Goal: Obtain resource: Download file/media

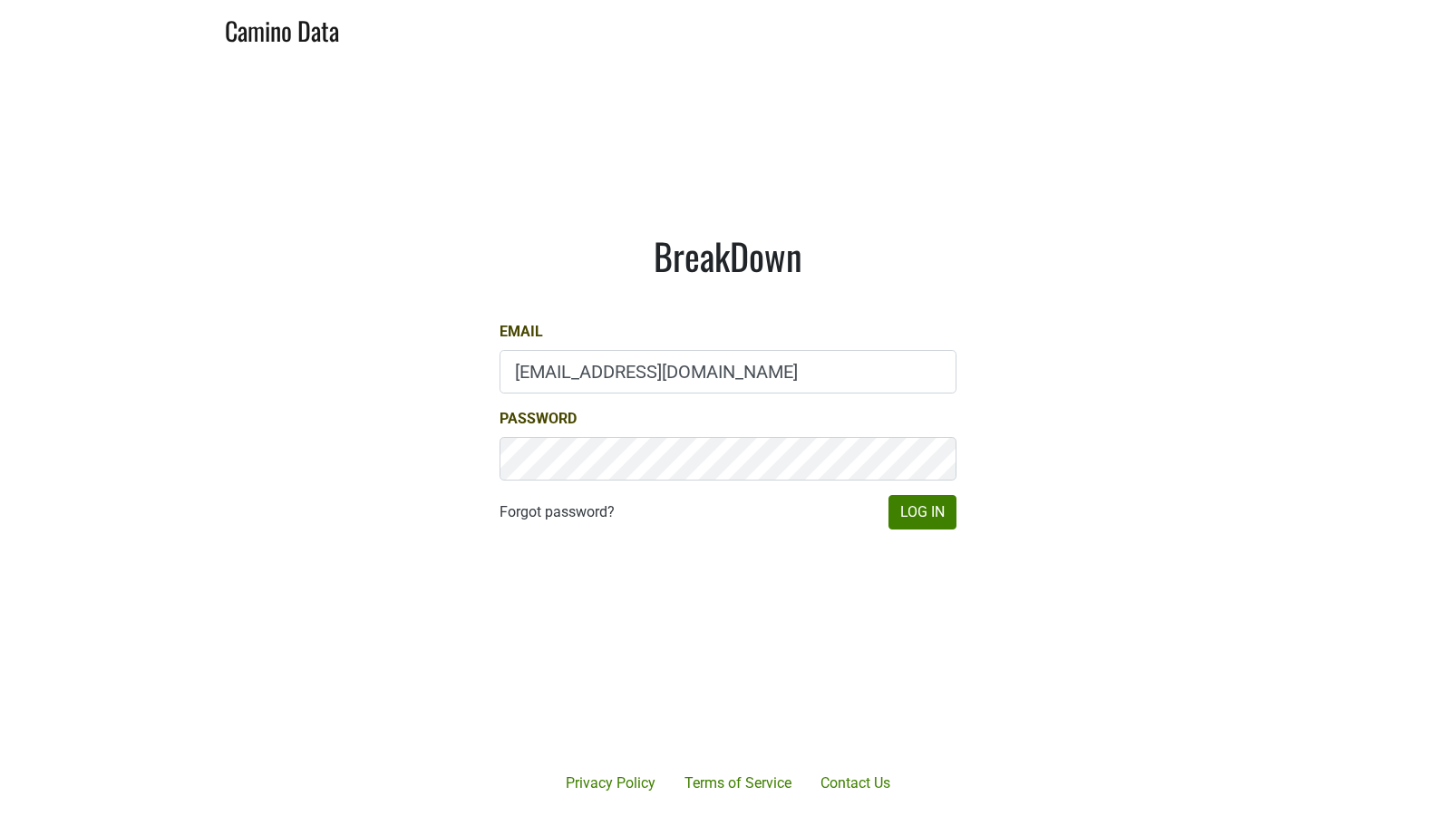
click at [596, 378] on input "[EMAIL_ADDRESS][DOMAIN_NAME]" at bounding box center [728, 372] width 457 height 44
type input "[EMAIL_ADDRESS][DOMAIN_NAME]"
click at [908, 506] on button "Log In" at bounding box center [923, 512] width 68 height 34
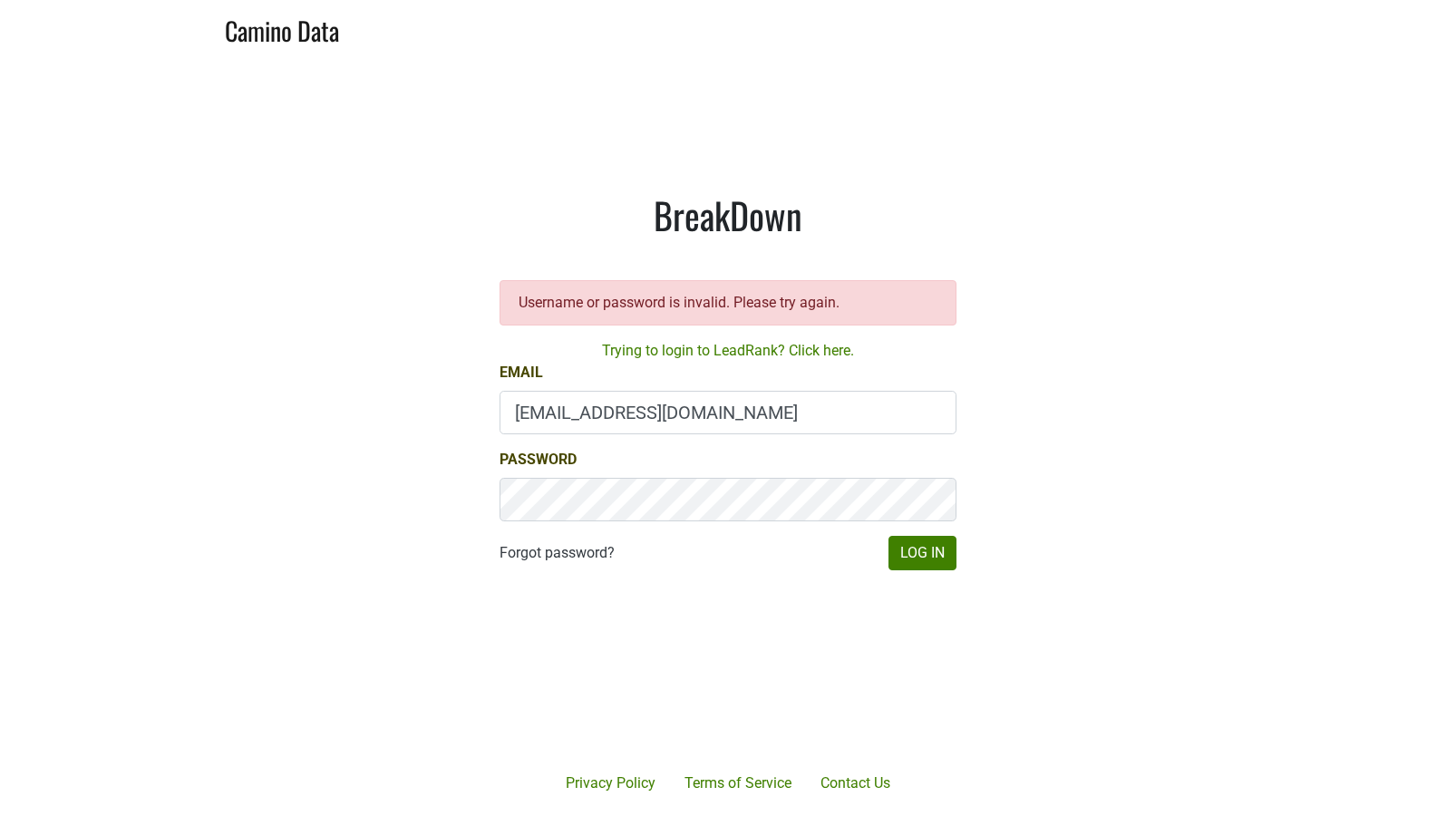
click at [648, 416] on input "[EMAIL_ADDRESS][DOMAIN_NAME]" at bounding box center [728, 413] width 457 height 44
type input "[EMAIL_ADDRESS][DOMAIN_NAME]"
click at [892, 557] on button "Log In" at bounding box center [923, 553] width 68 height 34
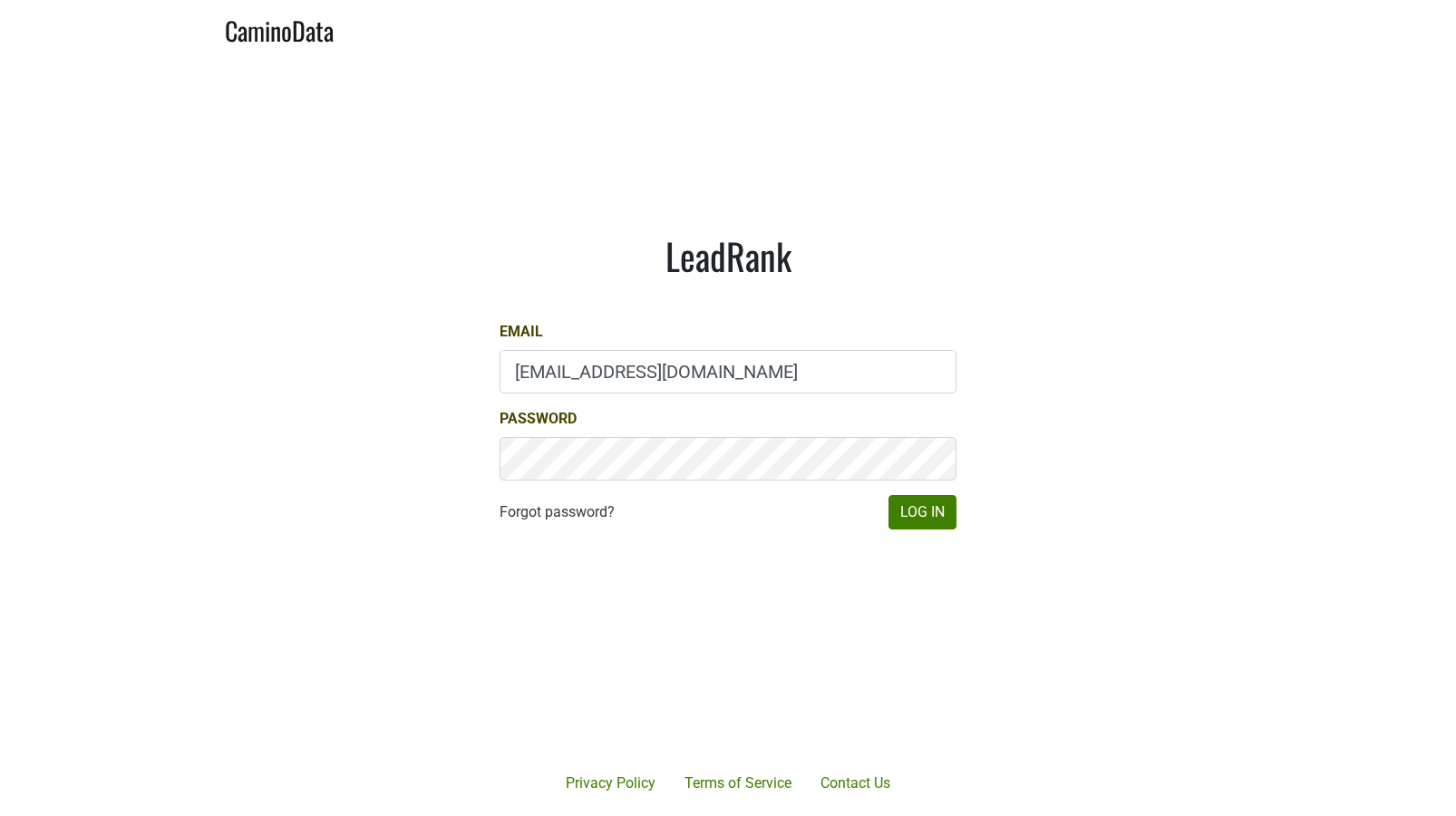
click at [590, 340] on div "Email [EMAIL_ADDRESS][DOMAIN_NAME]" at bounding box center [728, 357] width 457 height 72
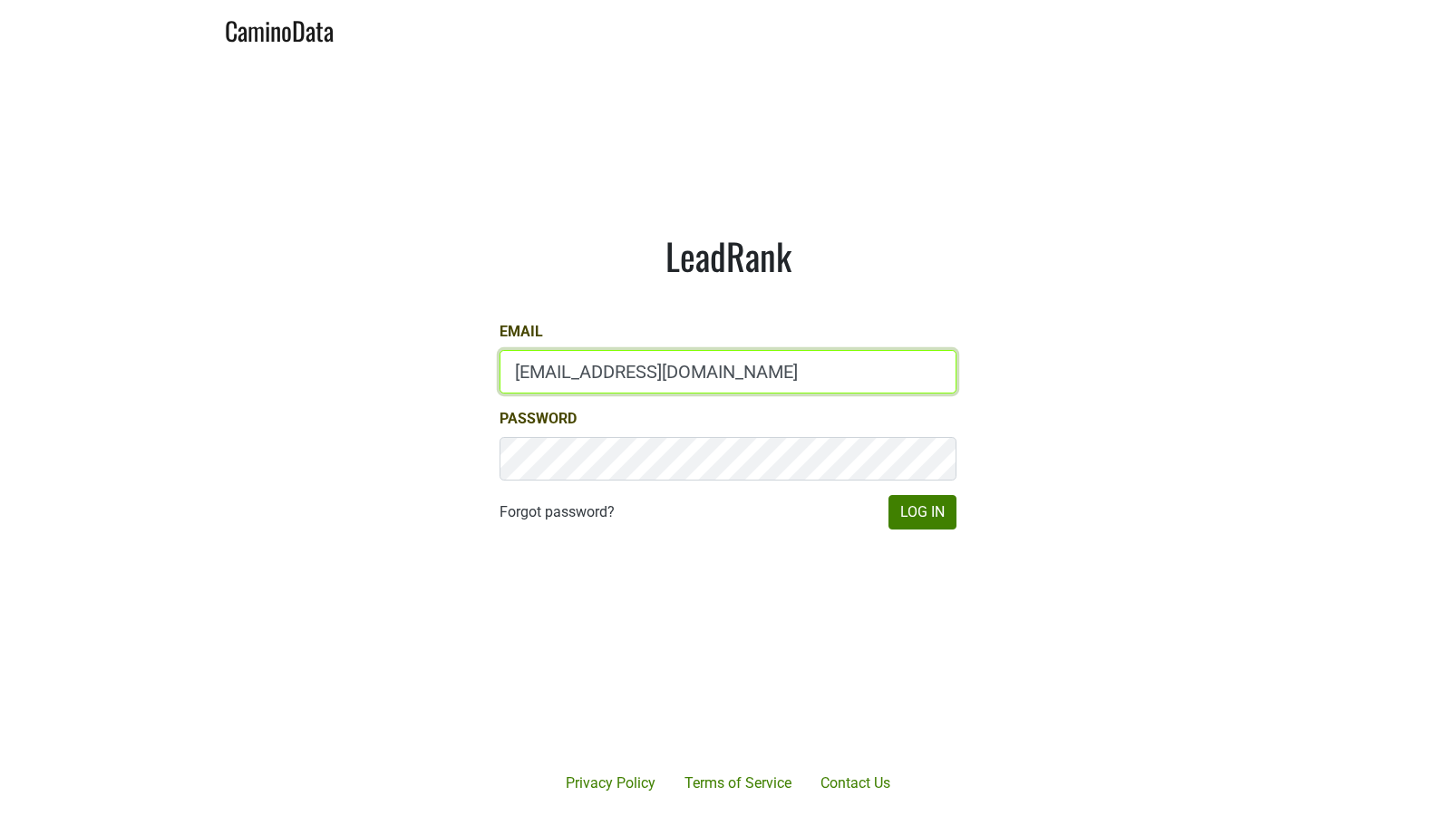
click at [588, 353] on input "[EMAIL_ADDRESS][DOMAIN_NAME]" at bounding box center [728, 372] width 457 height 44
click at [588, 358] on input "[EMAIL_ADDRESS][DOMAIN_NAME]" at bounding box center [728, 372] width 457 height 44
type input "drewstapp@jonata.com"
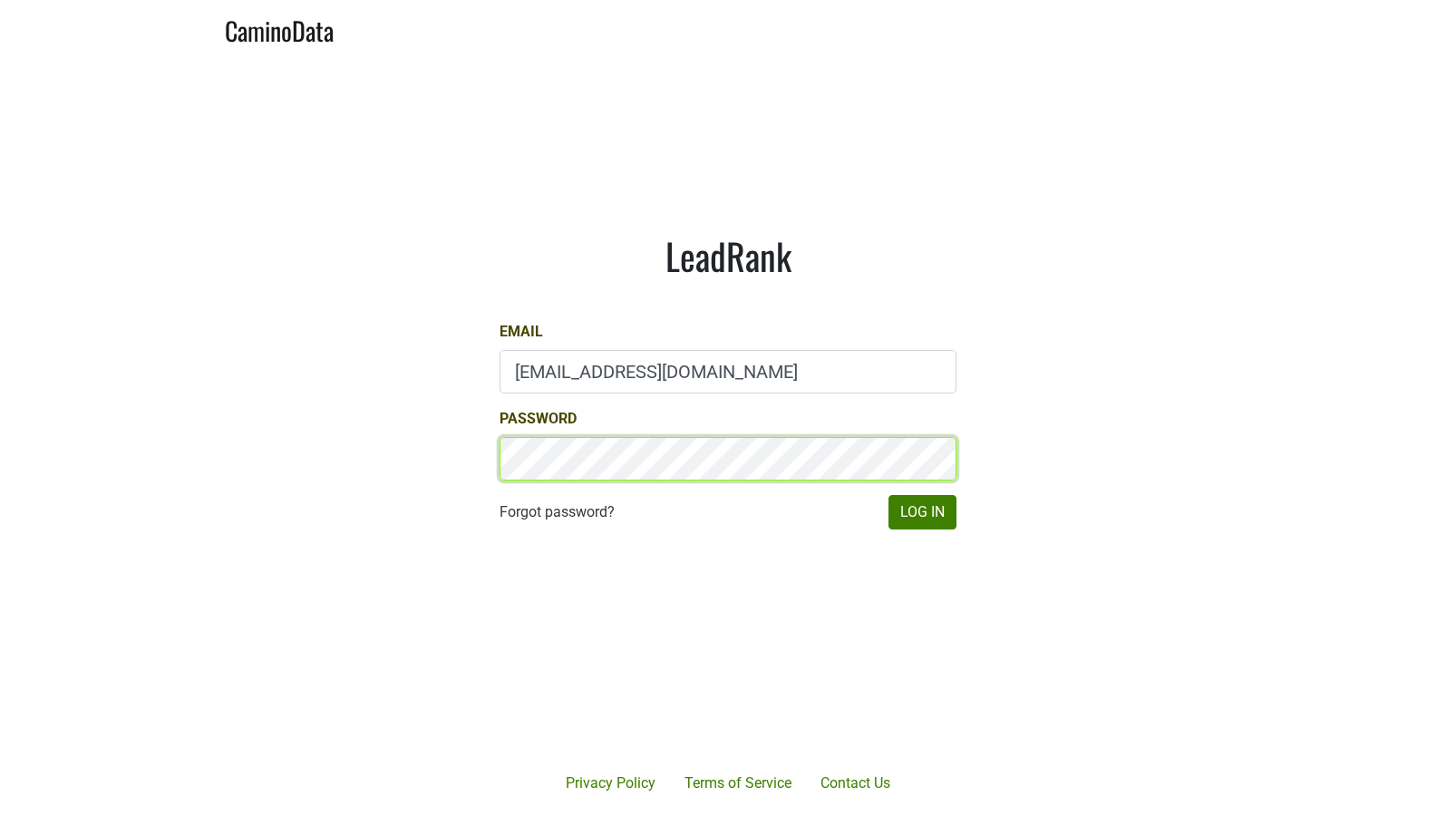
click at [443, 463] on main "LeadRank Email drewstapp@jonata.com Password Forgot password? Log In" at bounding box center [728, 380] width 1456 height 648
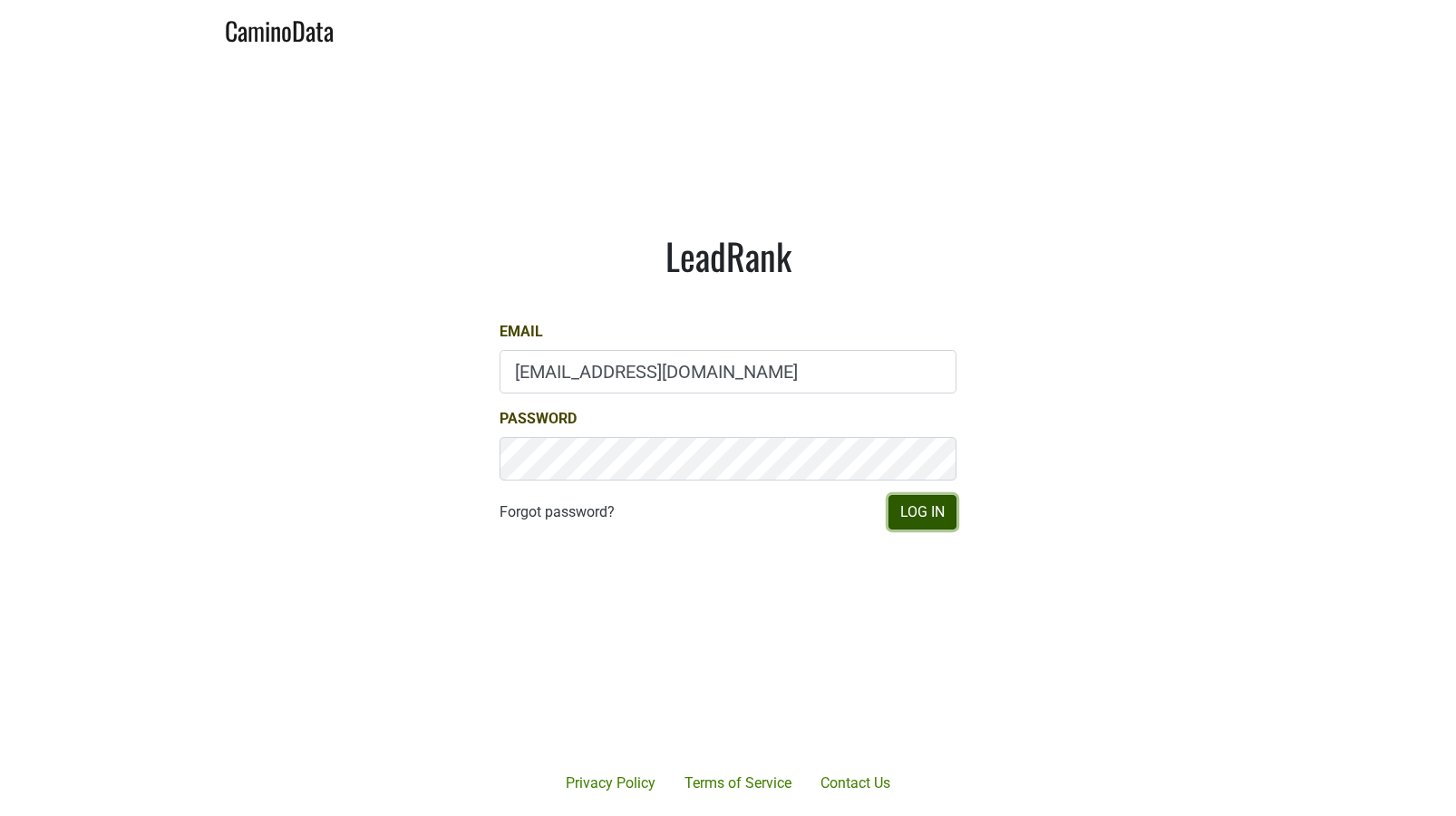
click at [896, 509] on button "Log In" at bounding box center [923, 512] width 68 height 34
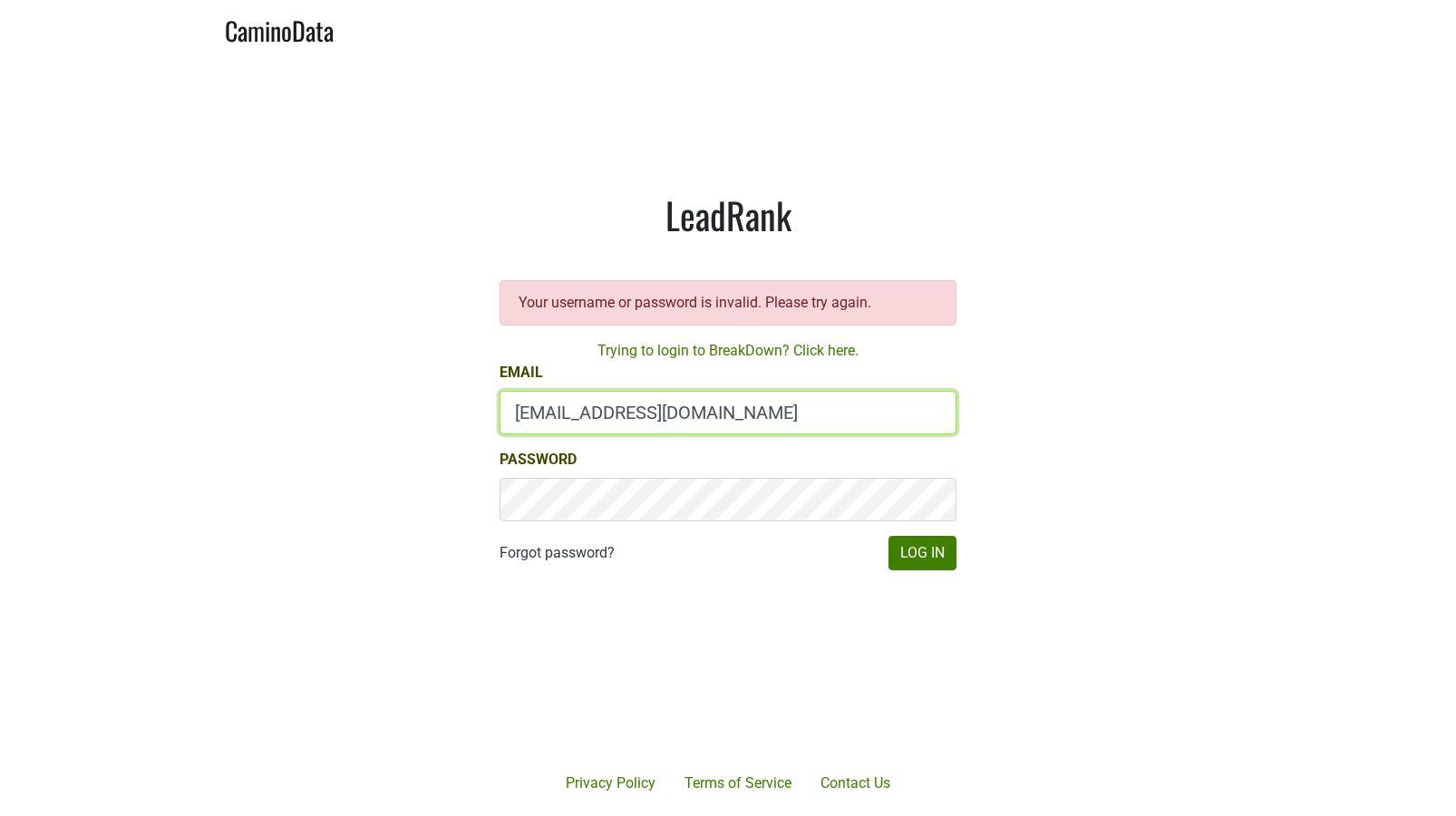
click at [569, 412] on input "gg@desolasmezcal.com" at bounding box center [728, 413] width 457 height 44
type input "drewstapp@jonata.com"
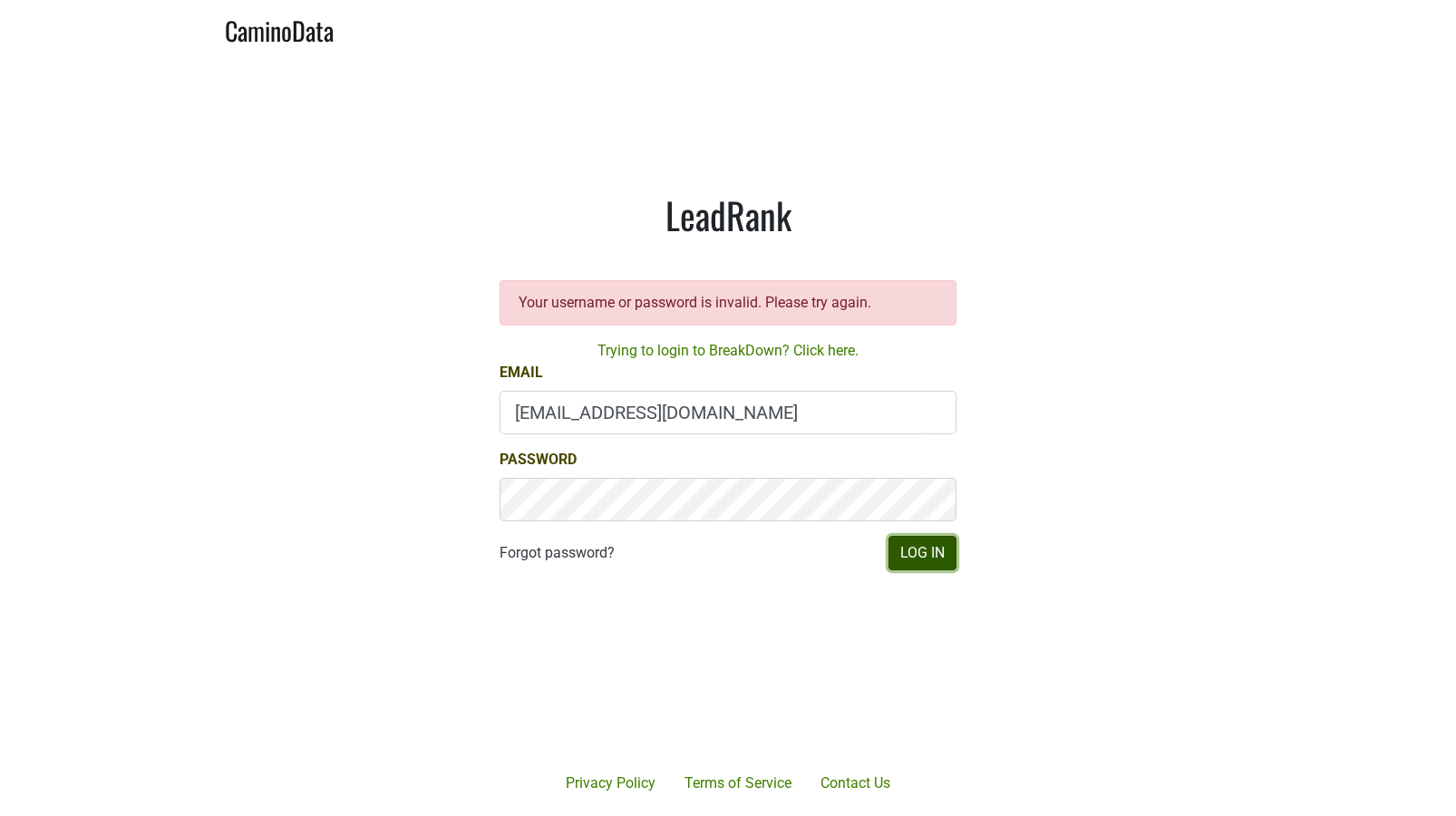
click at [941, 556] on button "Log In" at bounding box center [923, 553] width 68 height 34
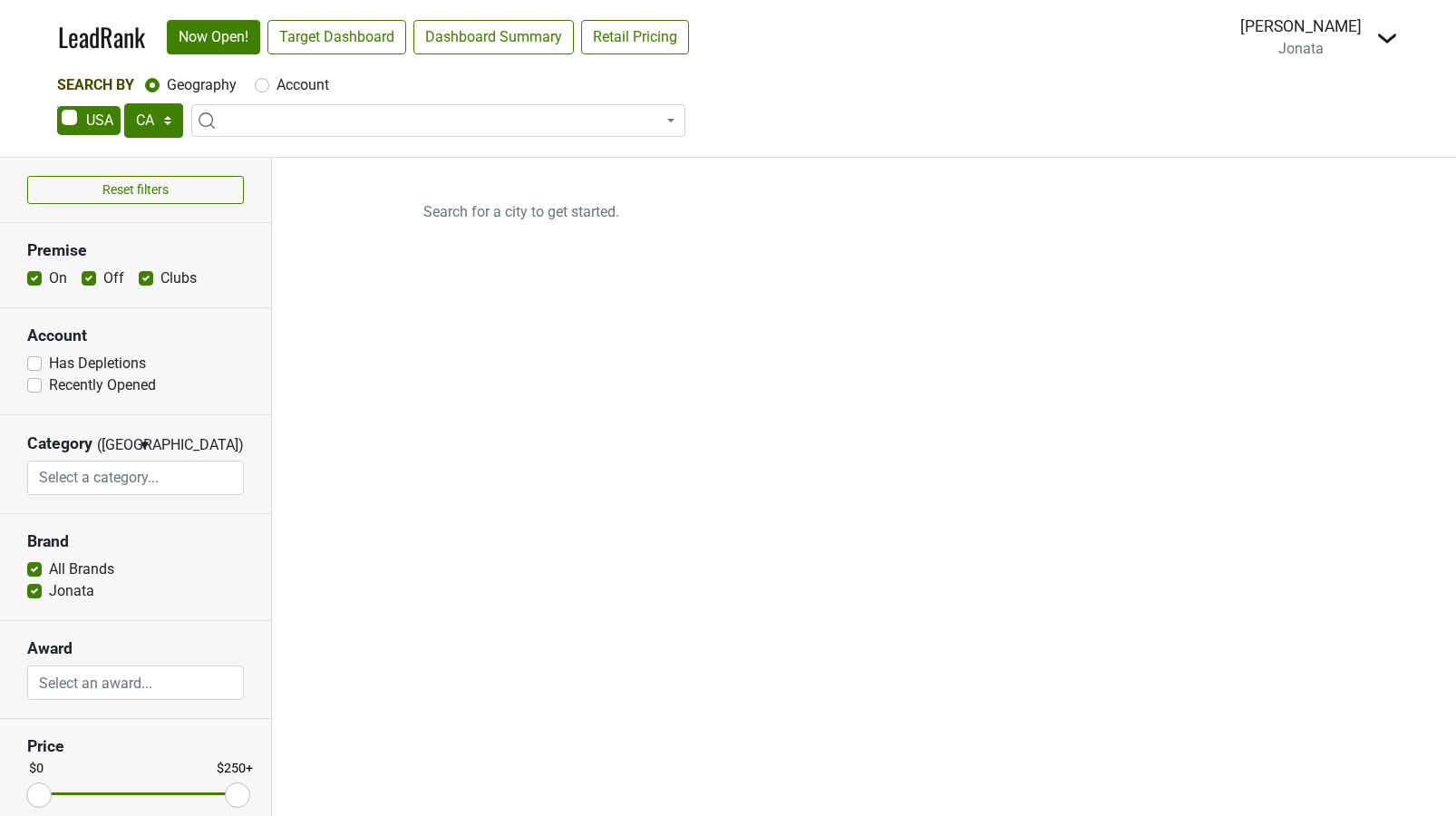
select select "CA"
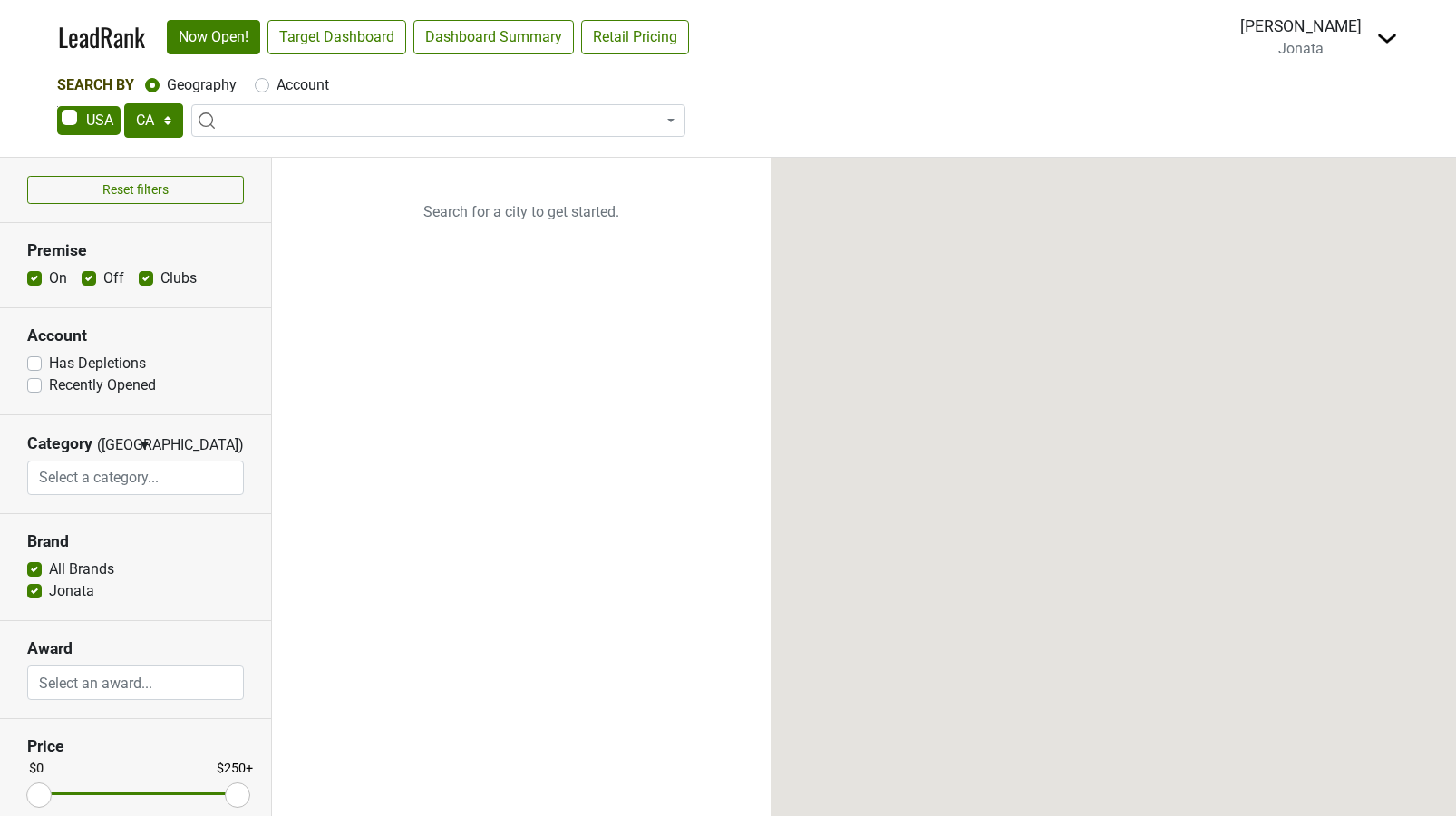
click at [1390, 40] on img at bounding box center [1387, 38] width 22 height 22
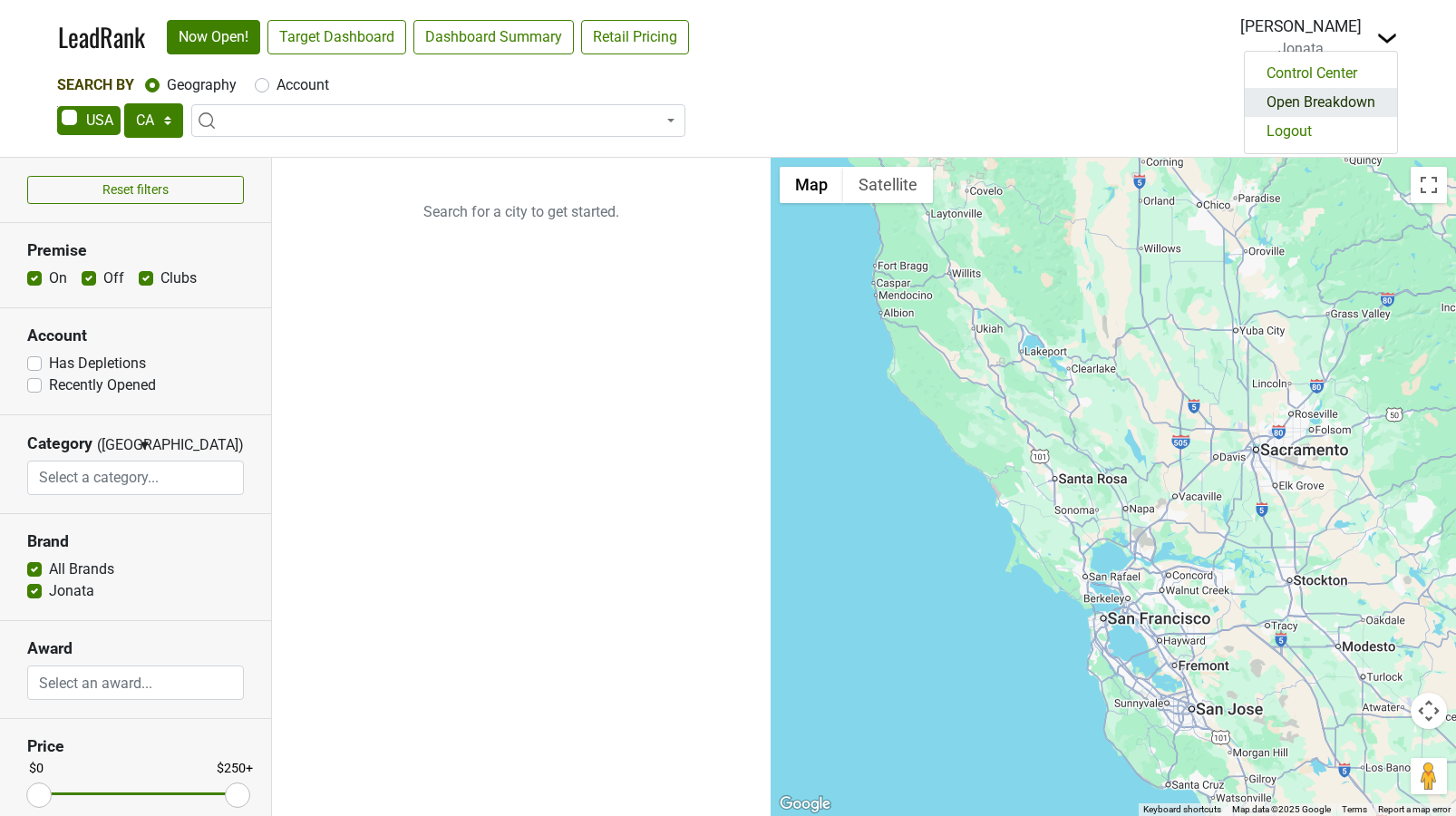
click at [1346, 105] on link "Open Breakdown" at bounding box center [1321, 102] width 153 height 29
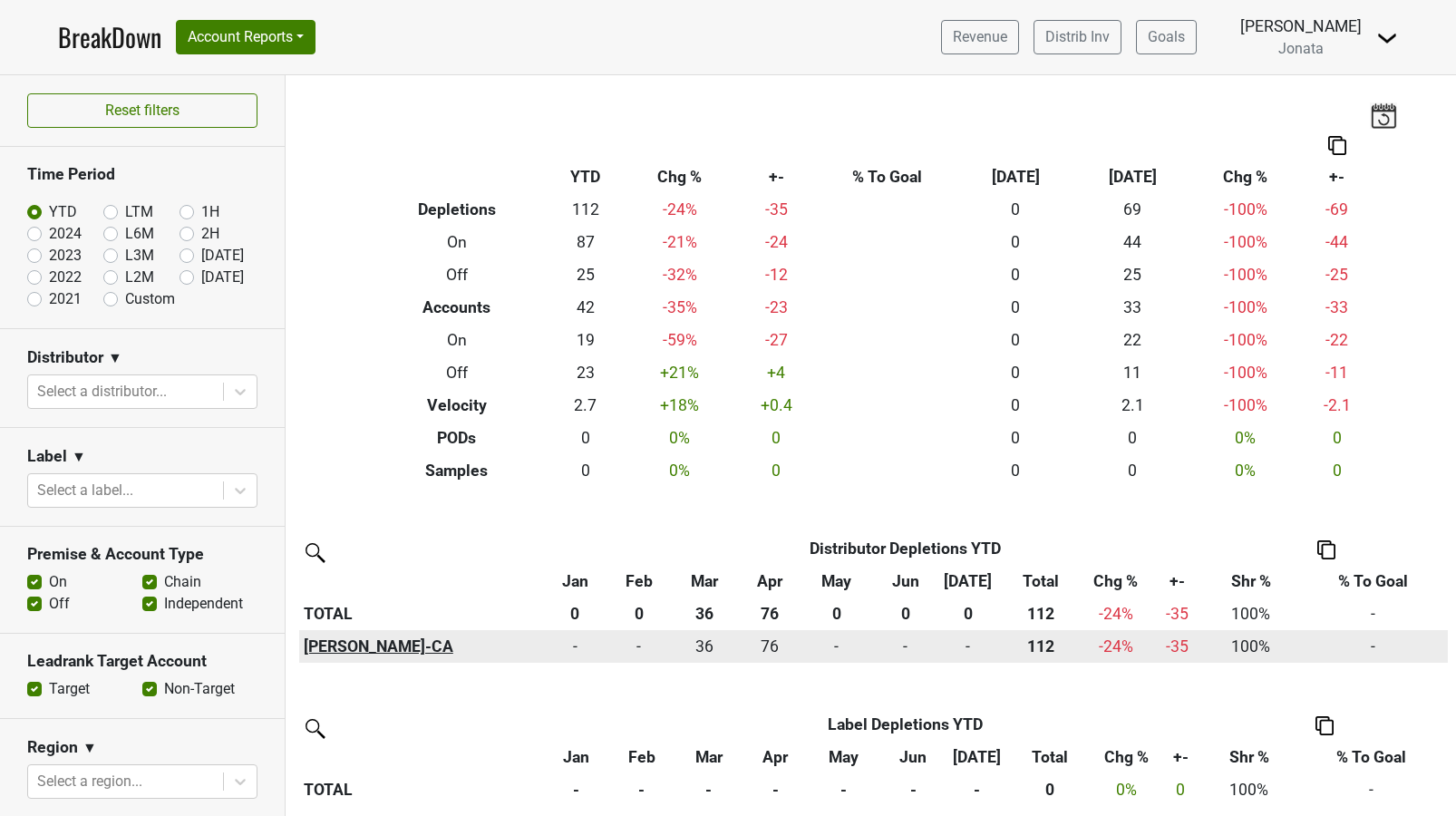
click at [357, 656] on th "[PERSON_NAME]-CA" at bounding box center [420, 646] width 244 height 32
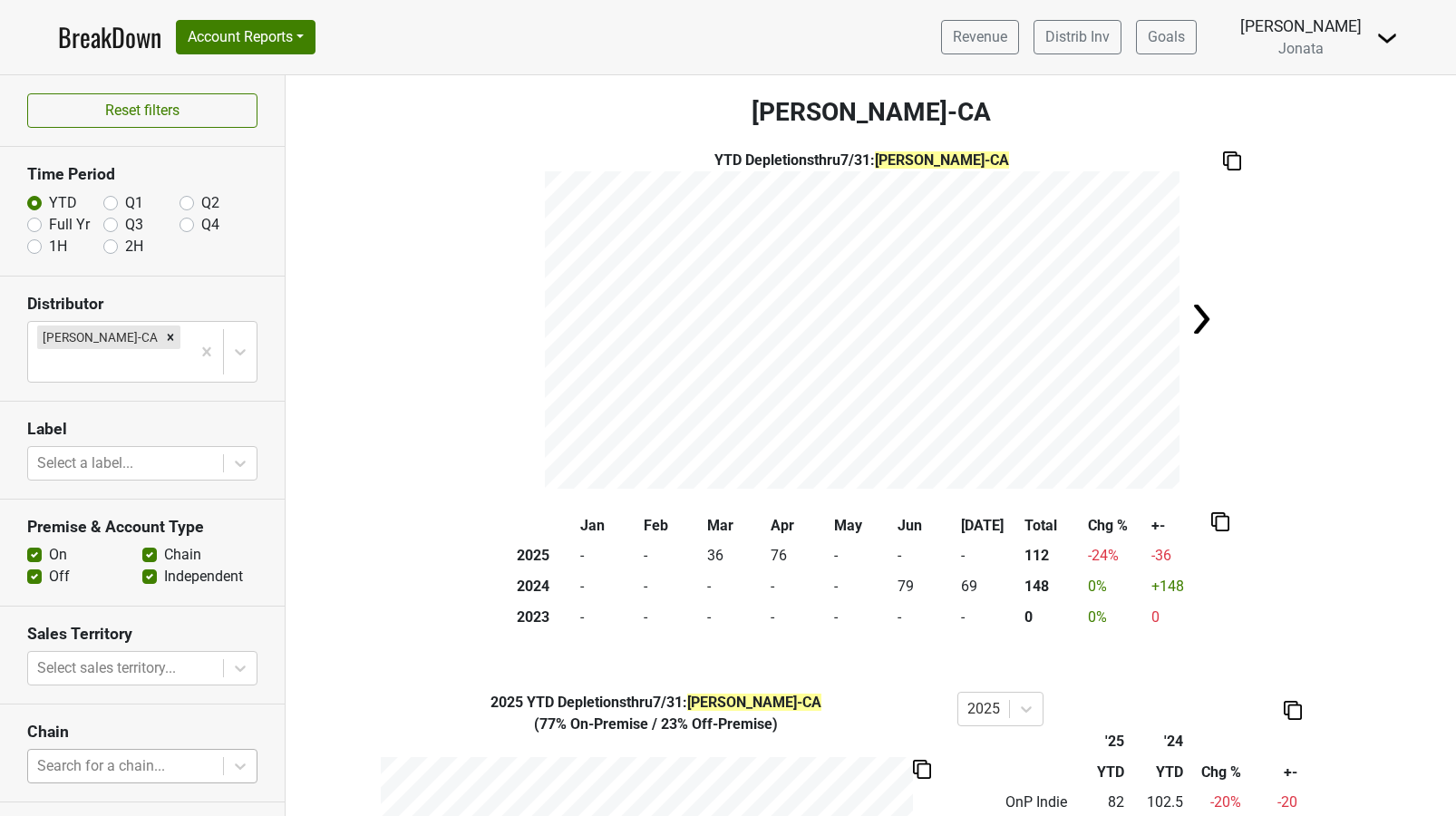
scroll to position [138, 0]
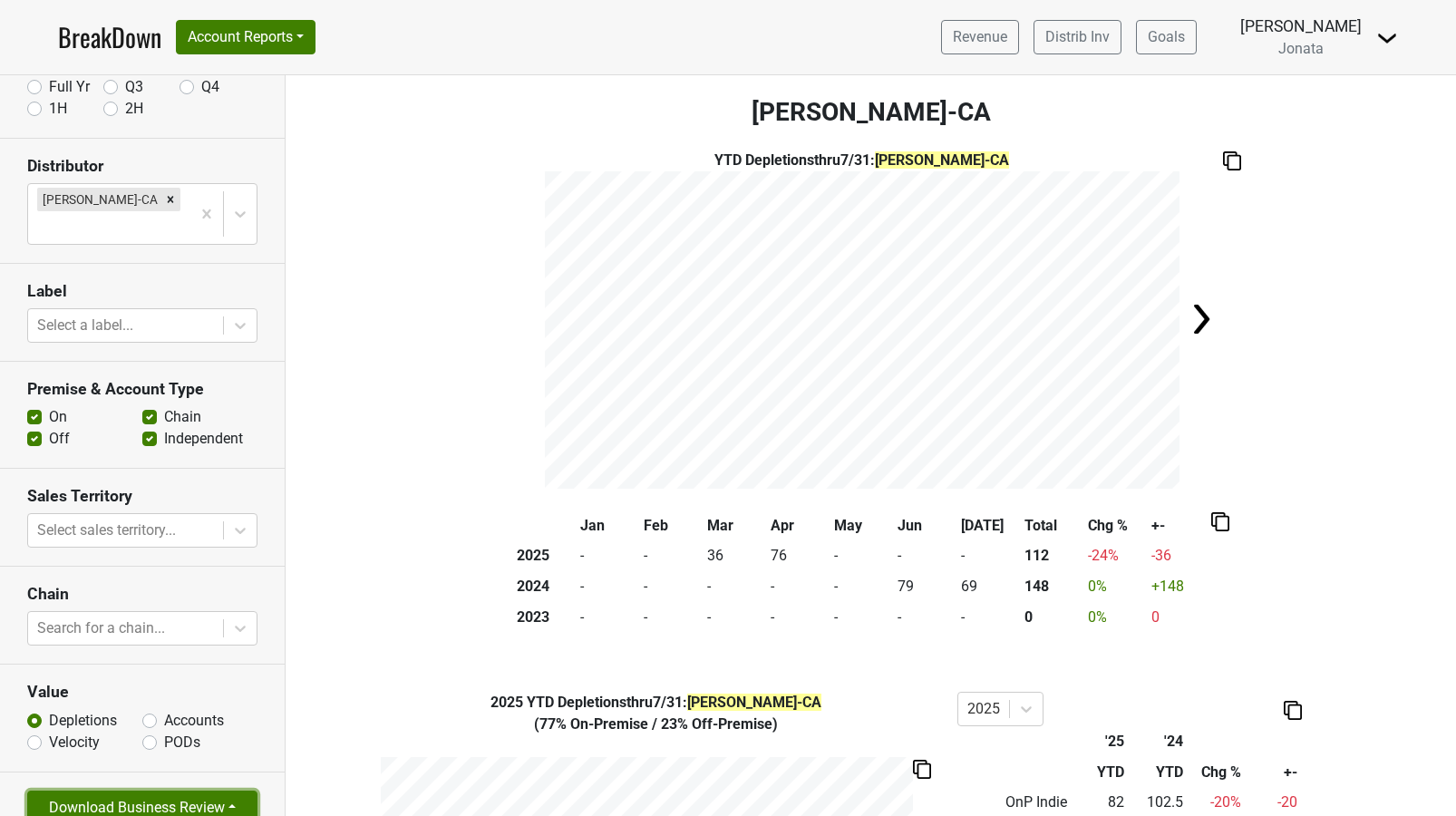
click at [208, 790] on button "Download Business Review" at bounding box center [142, 807] width 231 height 34
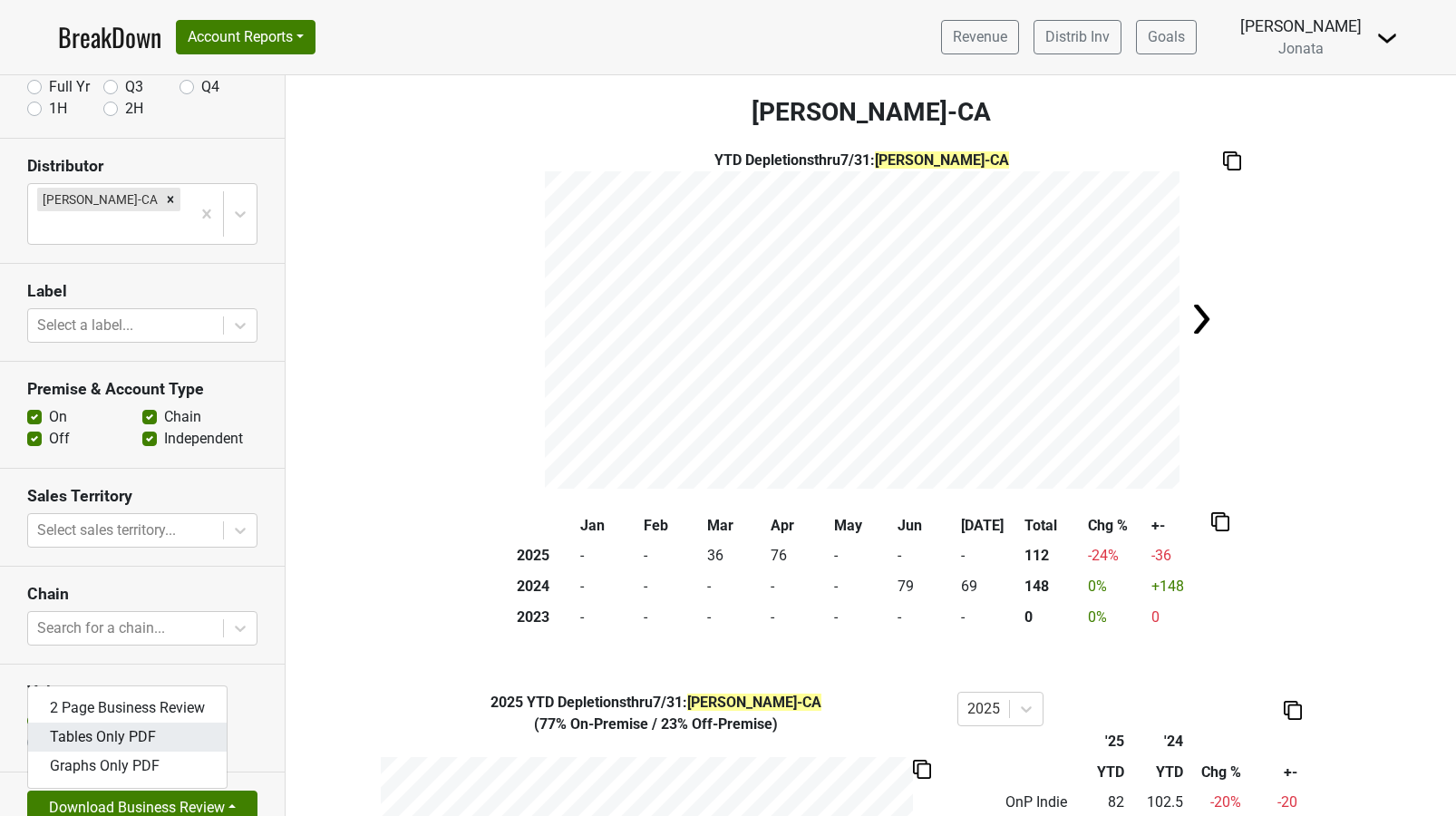
click at [123, 723] on link "Tables Only PDF" at bounding box center [127, 737] width 198 height 29
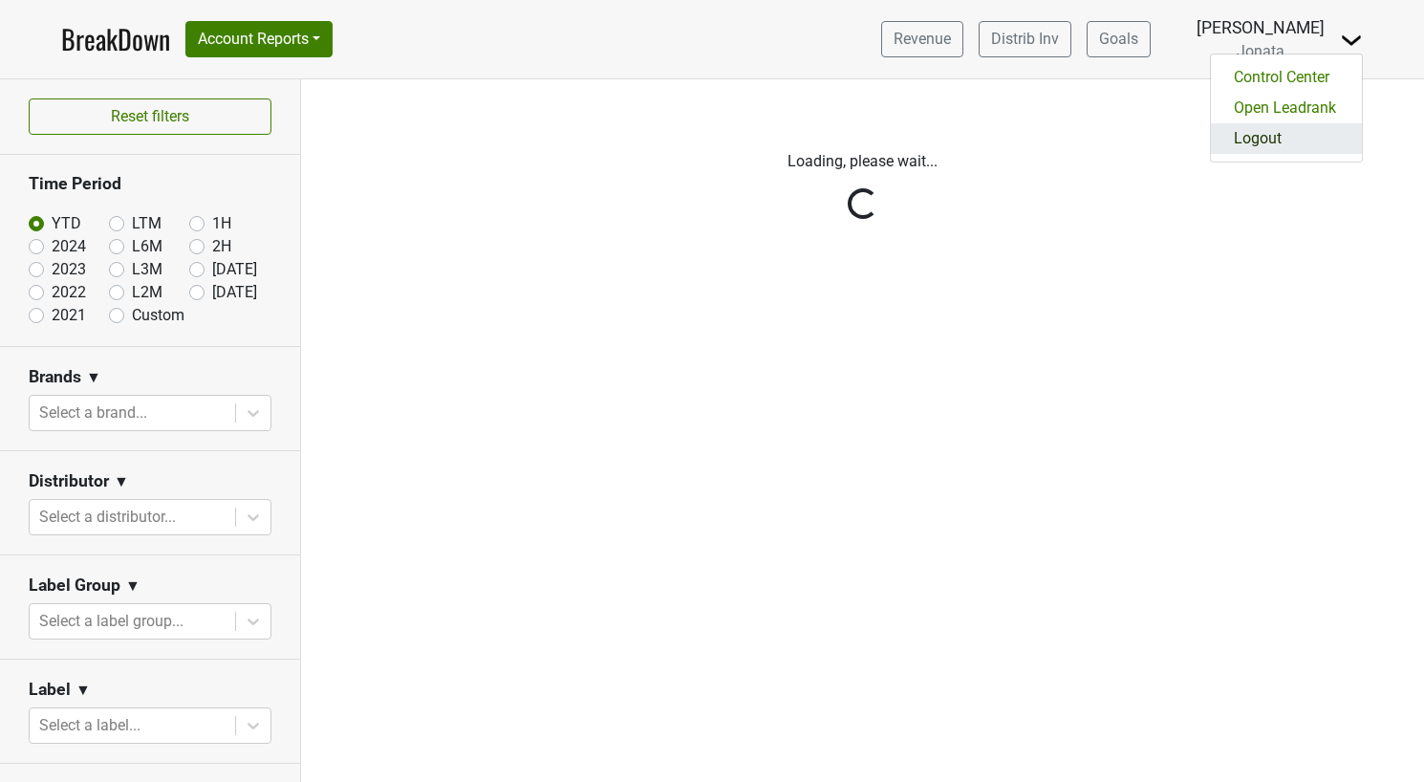
click at [1285, 129] on link "Logout" at bounding box center [1286, 138] width 151 height 31
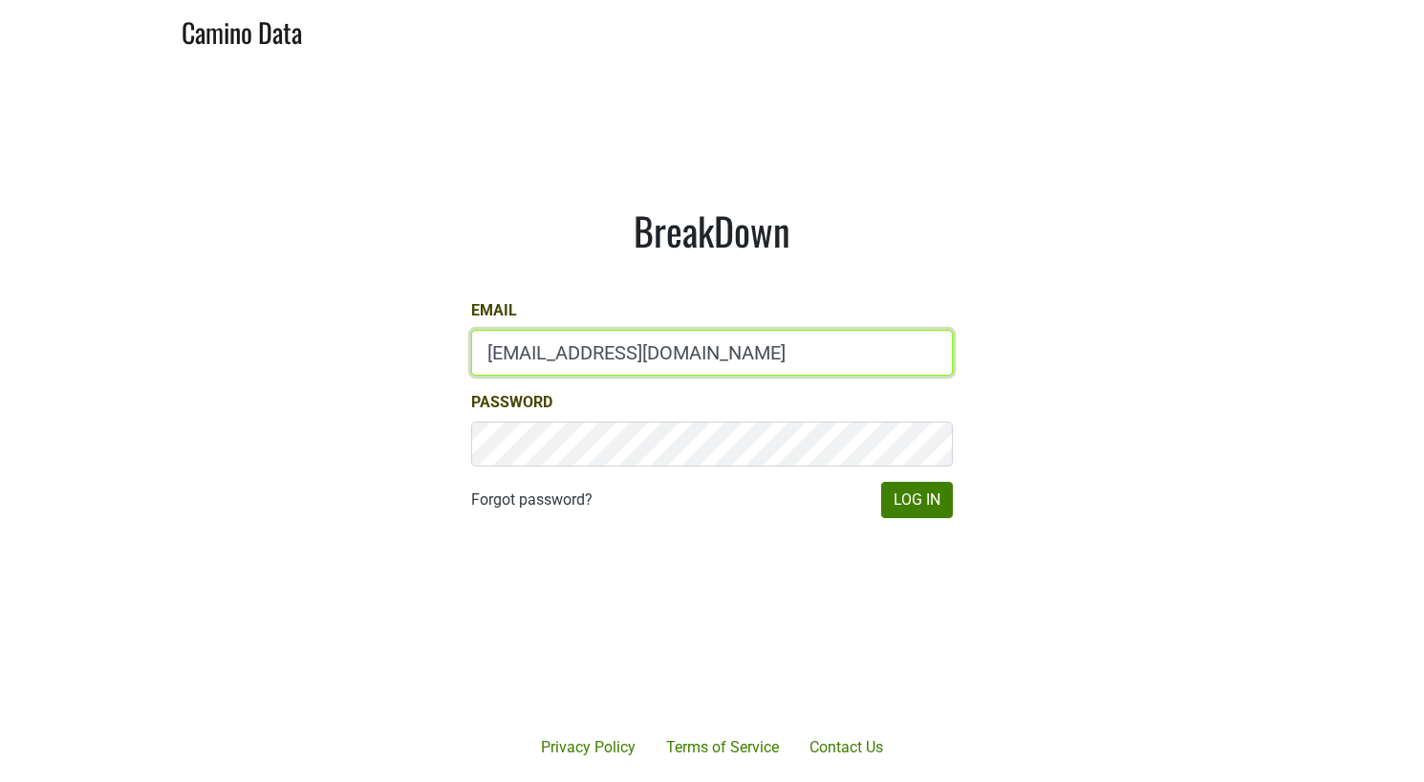
click at [666, 355] on input "[EMAIL_ADDRESS][DOMAIN_NAME]" at bounding box center [712, 353] width 482 height 46
type input "drewstapp@jonata.cdom"
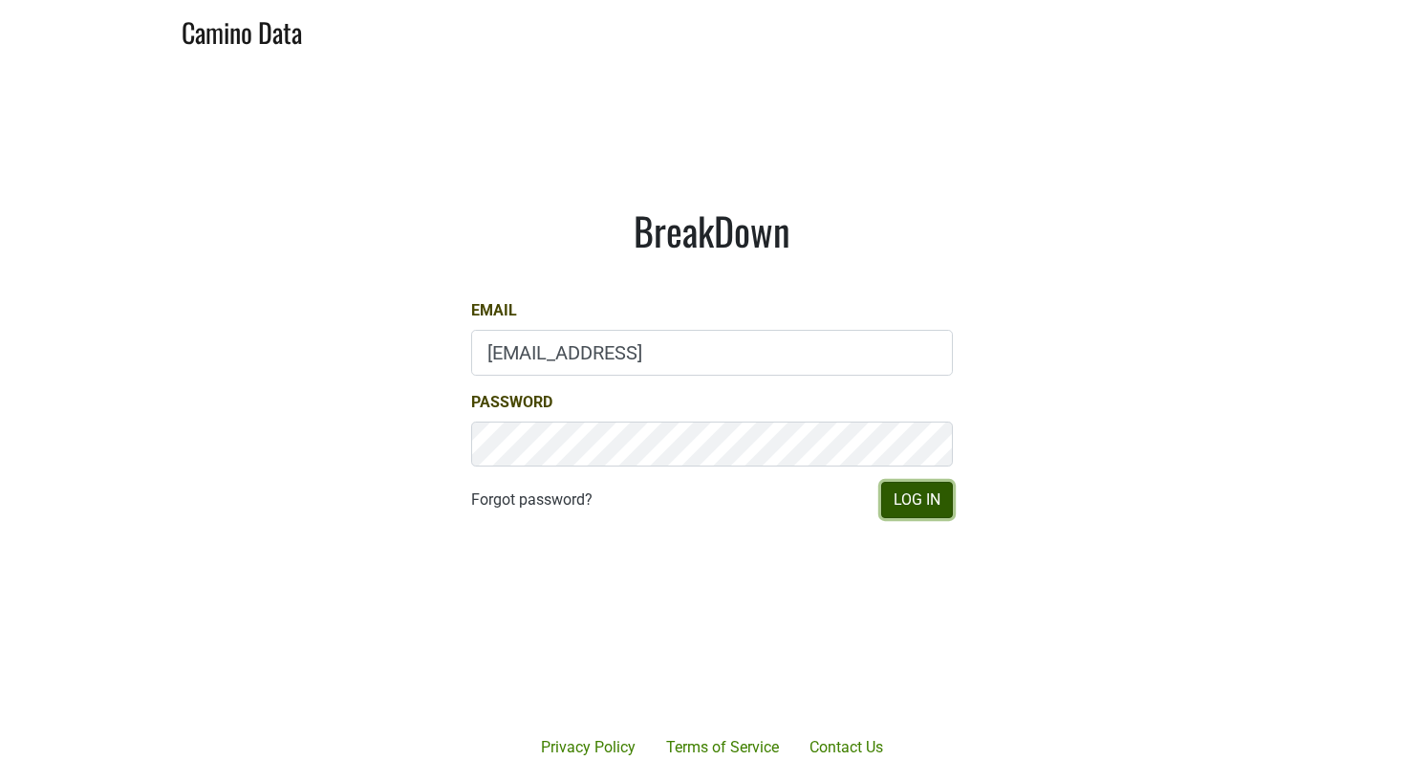
click at [903, 497] on button "Log In" at bounding box center [917, 500] width 72 height 36
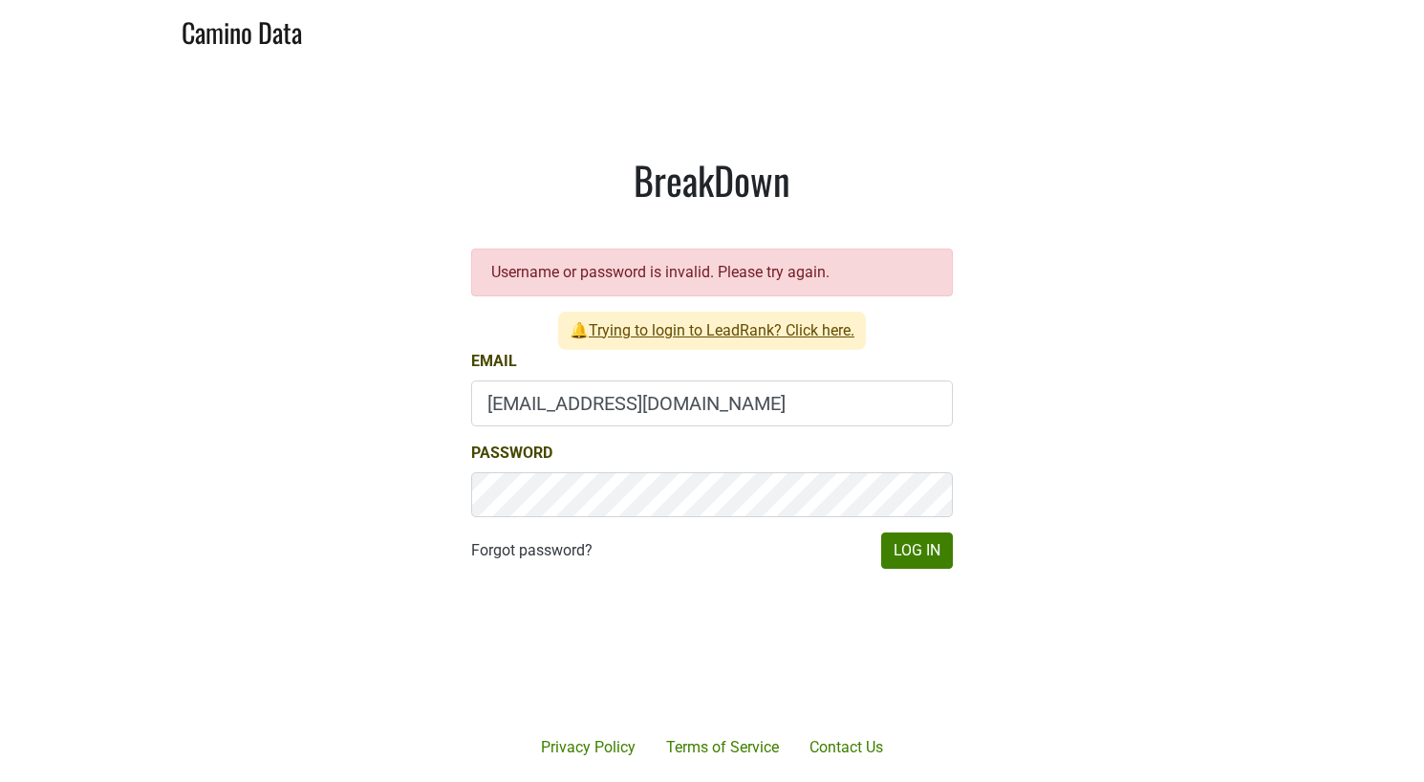
click at [691, 328] on link "Trying to login to LeadRank? Click here." at bounding box center [722, 330] width 266 height 18
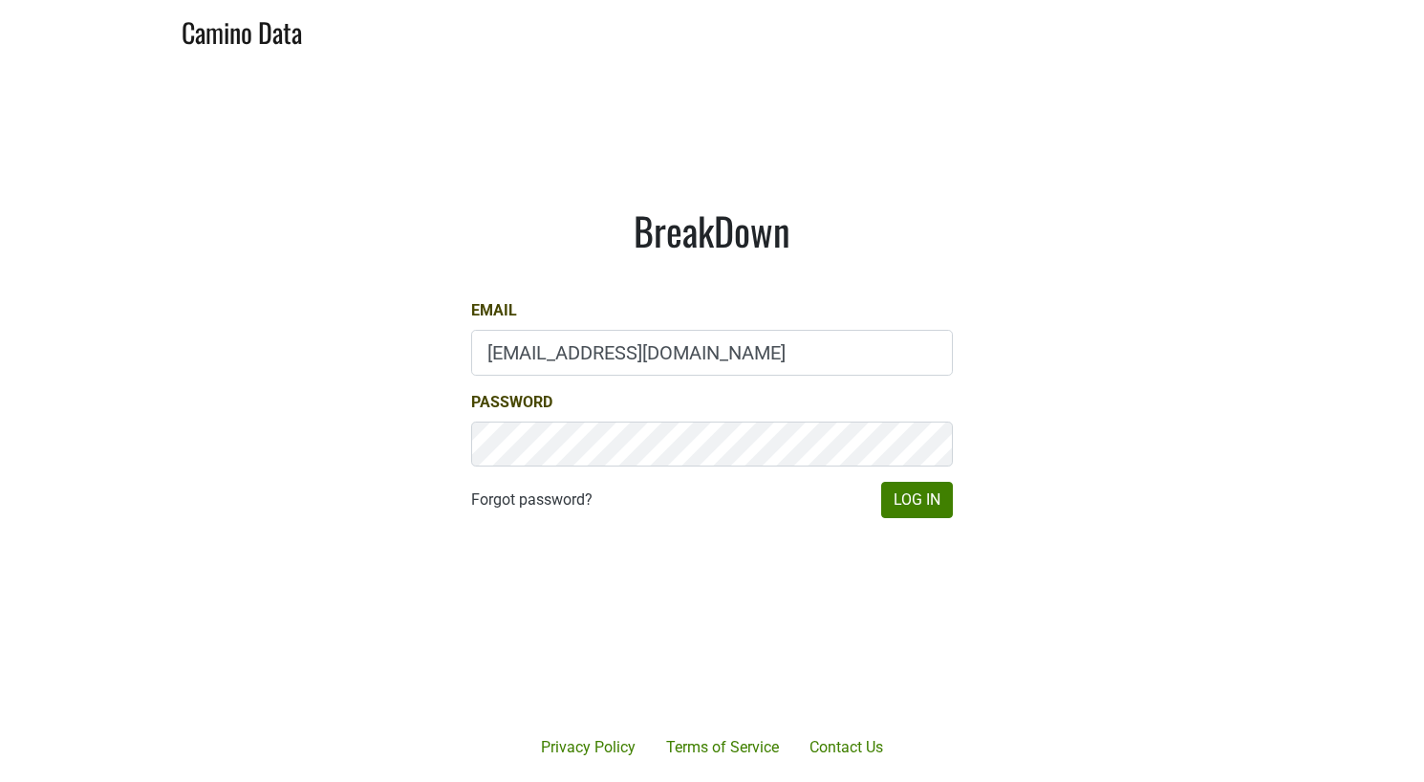
click at [528, 357] on input "drewstapp@jonata.com" at bounding box center [712, 353] width 482 height 46
type input "drewsdstapp@jonata.com"
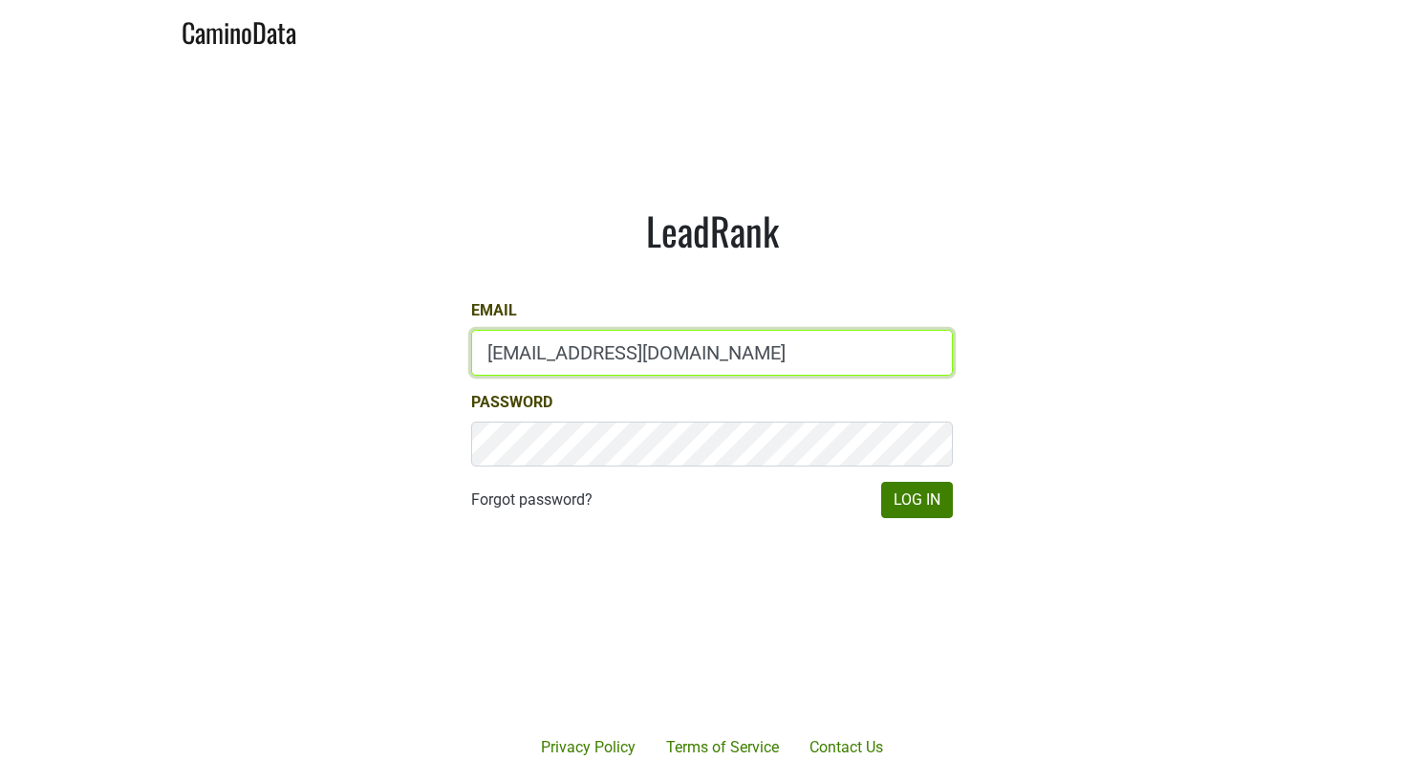
click at [569, 354] on input "[EMAIL_ADDRESS][DOMAIN_NAME]" at bounding box center [712, 353] width 482 height 46
click at [569, 354] on input "mochse@hundredacre.com" at bounding box center [712, 353] width 482 height 46
paste input "'alternate_link' => '<span style="background:#fff3cd;color:#664d03;padding:.5re…"
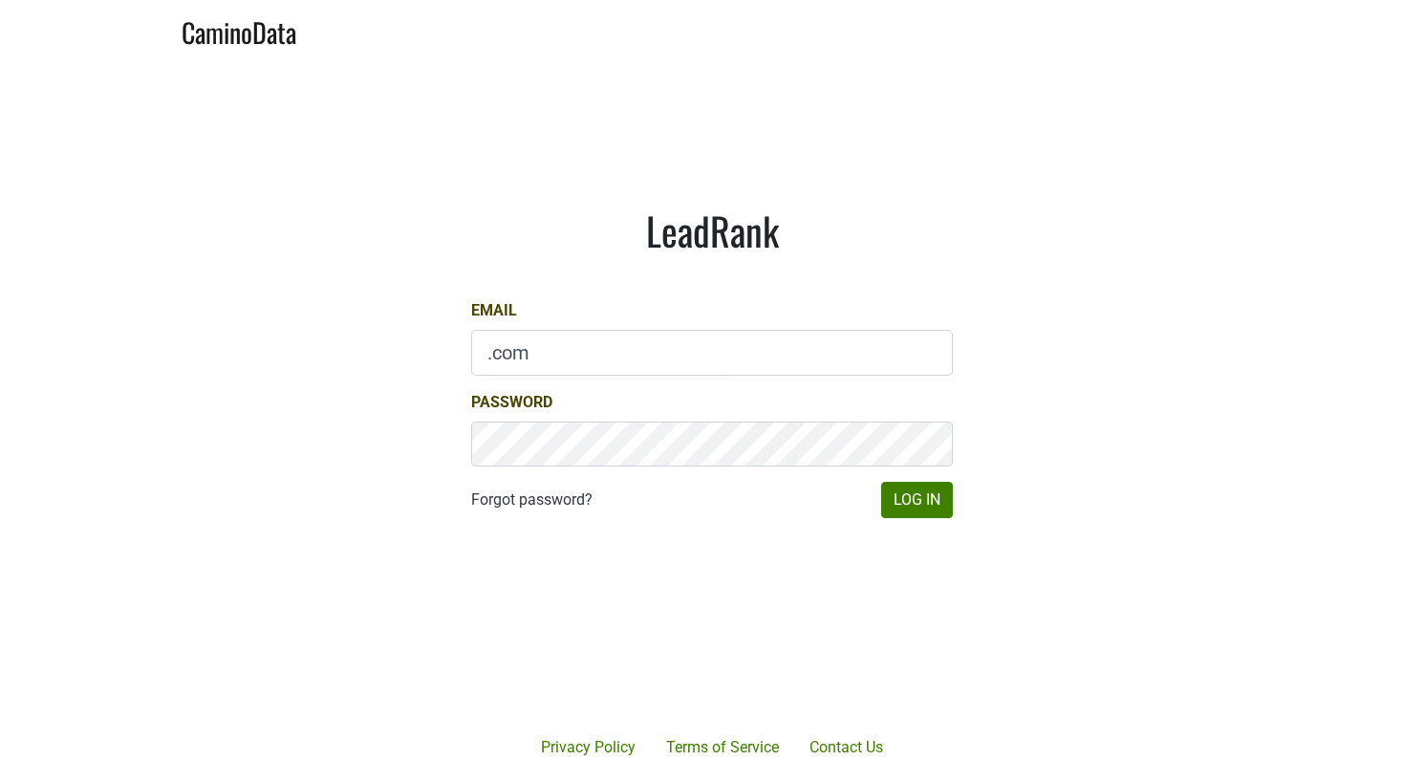
click at [1219, 452] on main "LeadRank Email .com Password Forgot password? Log In" at bounding box center [712, 362] width 1424 height 605
click at [929, 492] on button "Log In" at bounding box center [917, 500] width 72 height 36
click at [494, 351] on input ".com" at bounding box center [712, 353] width 482 height 46
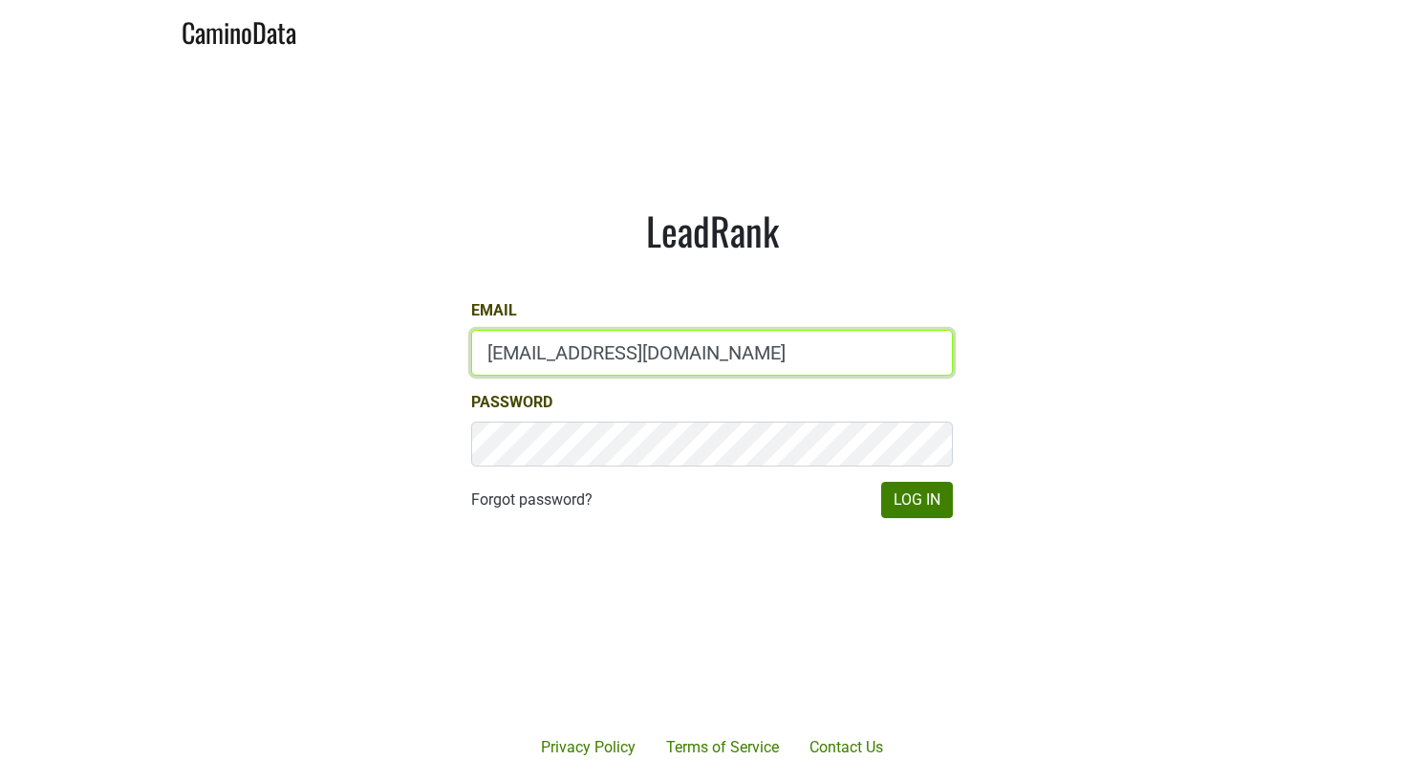
click at [561, 348] on input "drewstapp@jonata.com" at bounding box center [712, 353] width 482 height 46
type input "drewstapdfp@jonata.com"
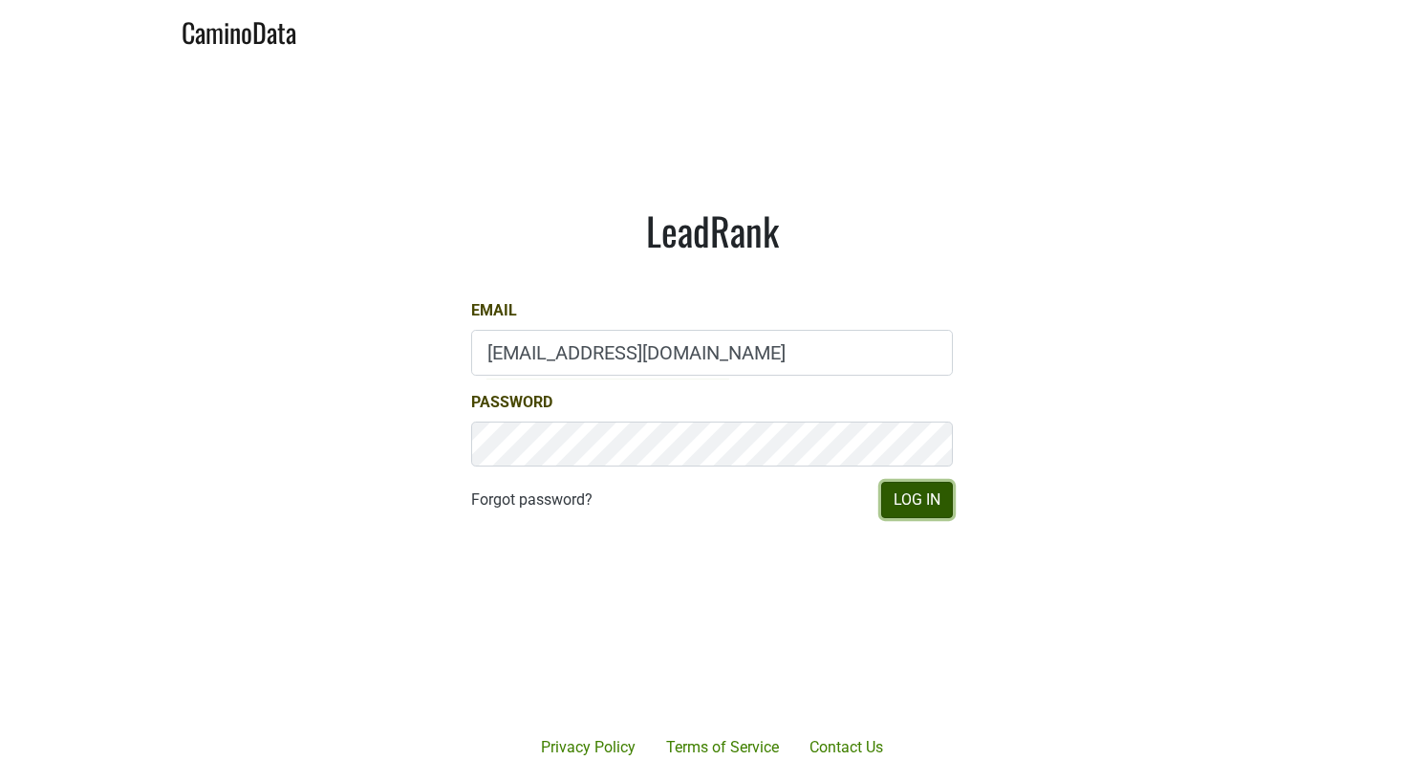
click at [916, 502] on button "Log In" at bounding box center [917, 500] width 72 height 36
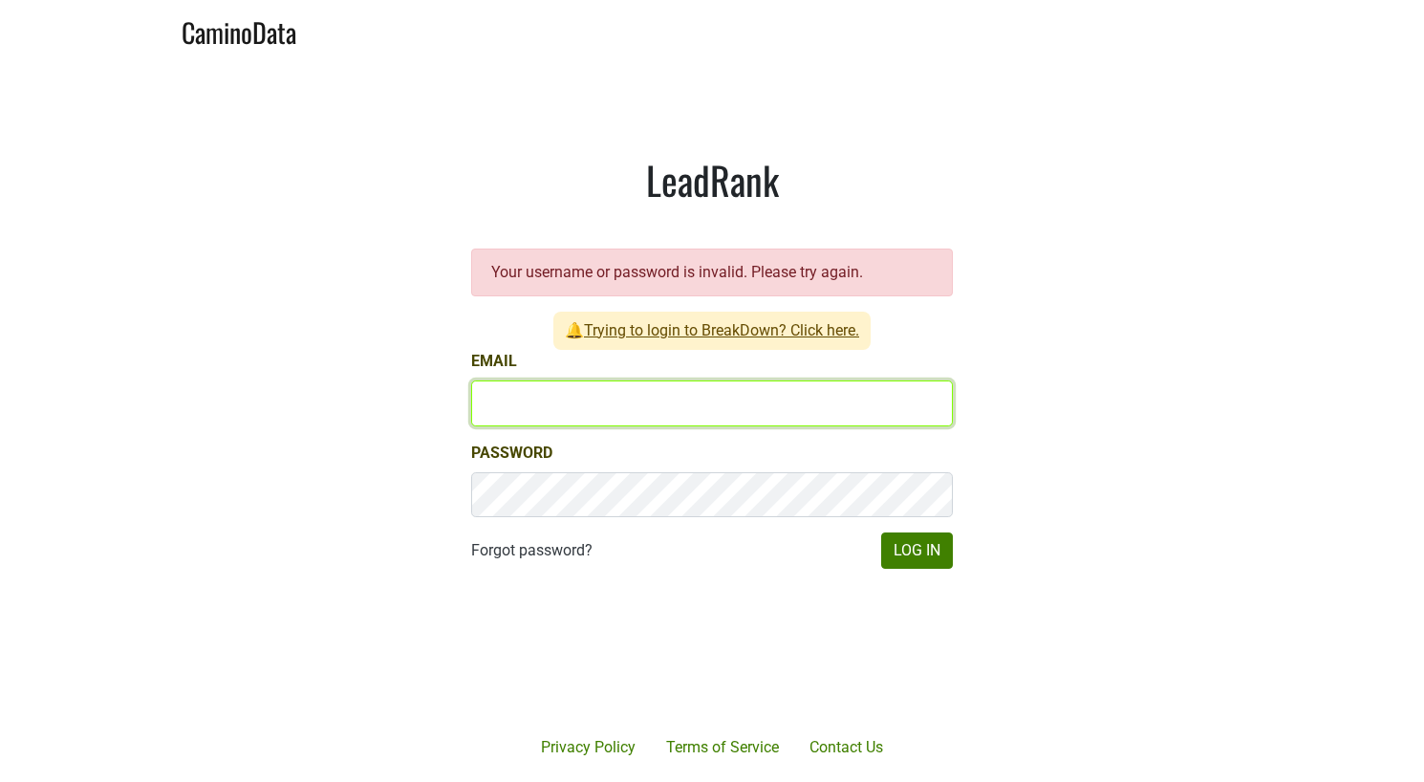
type input "[EMAIL_ADDRESS][DOMAIN_NAME]"
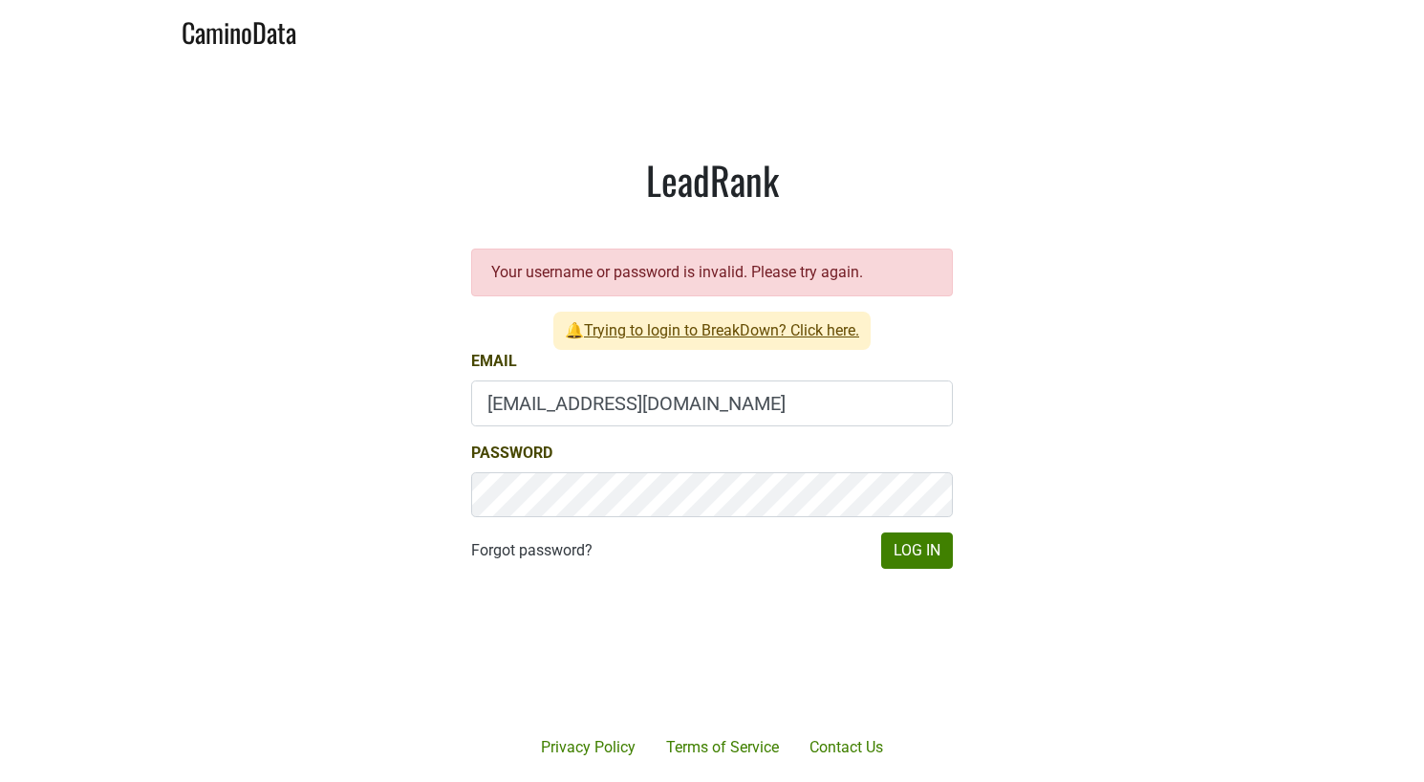
click at [709, 327] on link "Trying to login to BreakDown? Click here." at bounding box center [721, 330] width 275 height 18
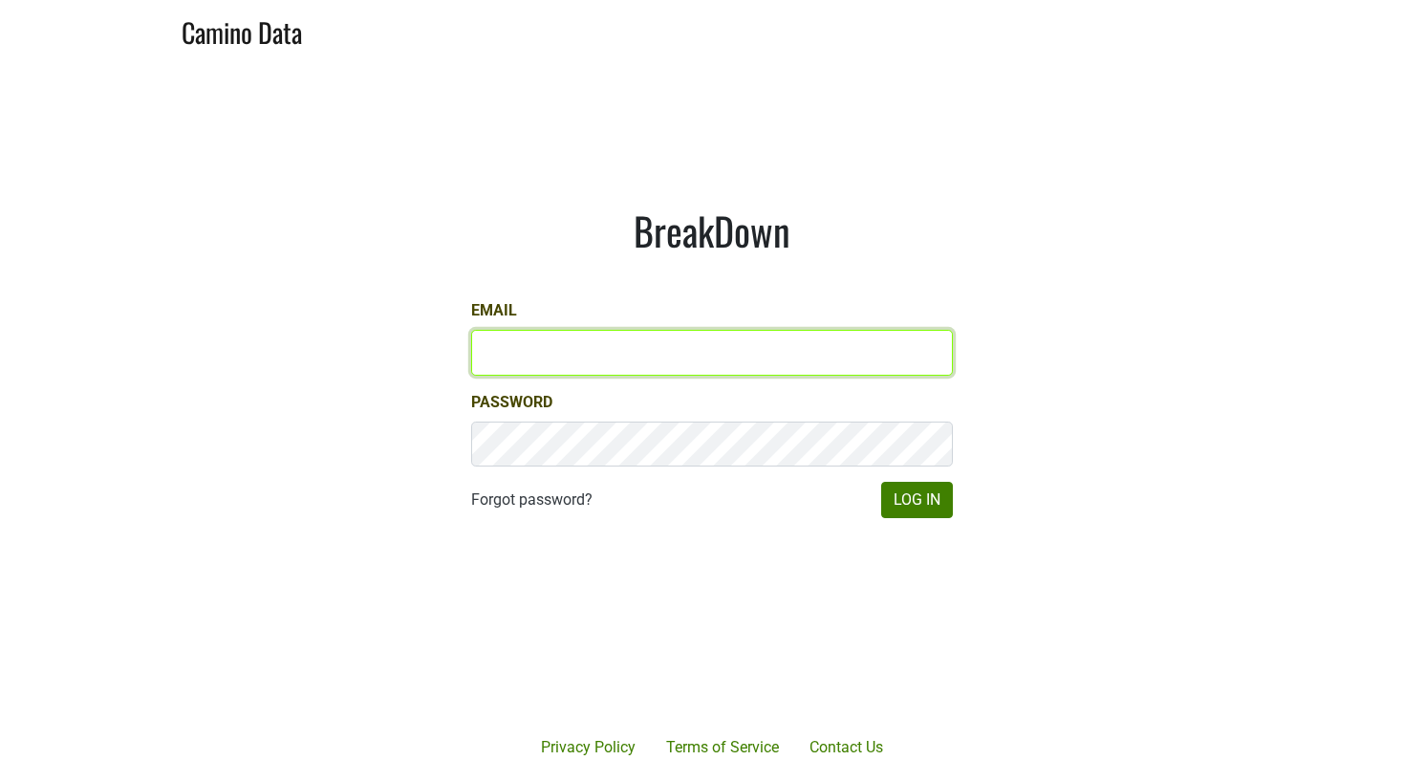
type input "[EMAIL_ADDRESS][DOMAIN_NAME]"
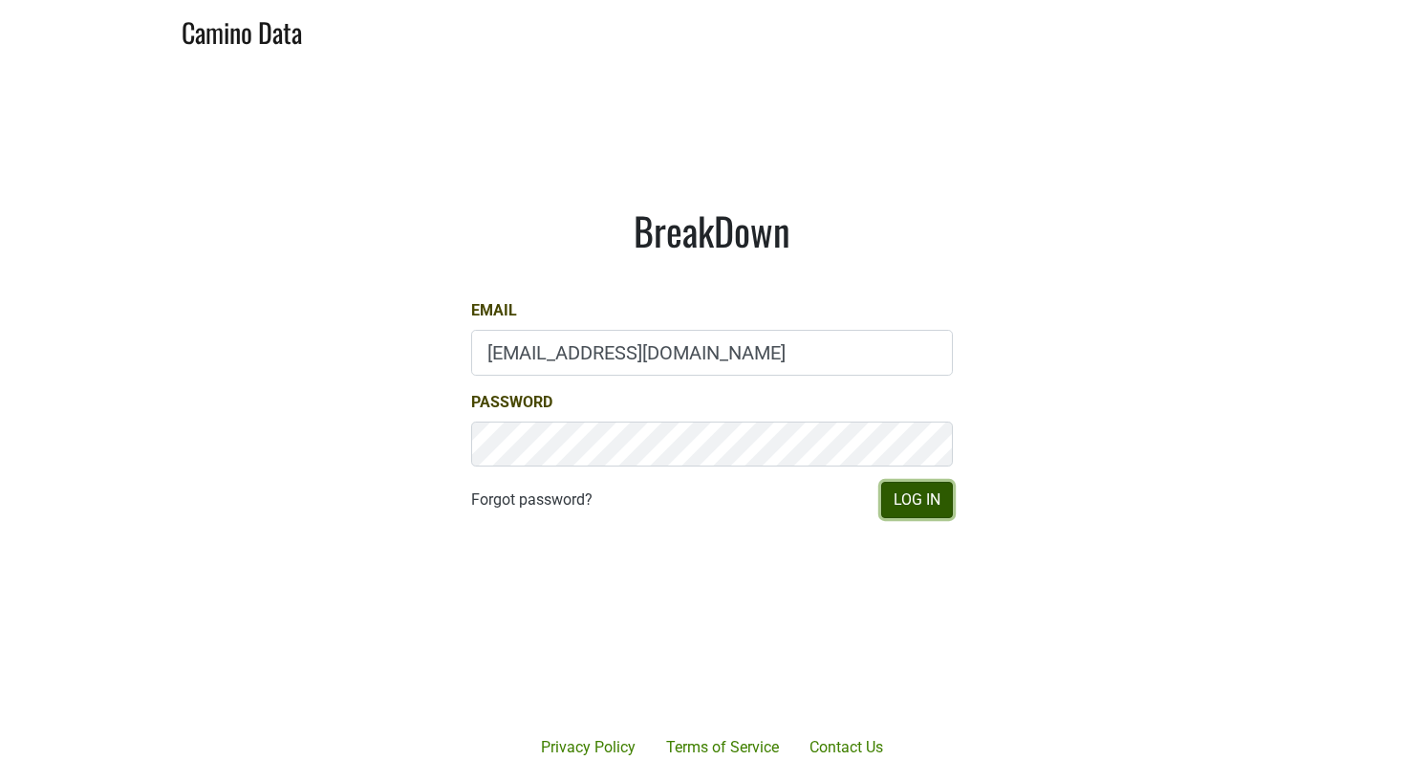
click at [910, 500] on button "Log In" at bounding box center [917, 500] width 72 height 36
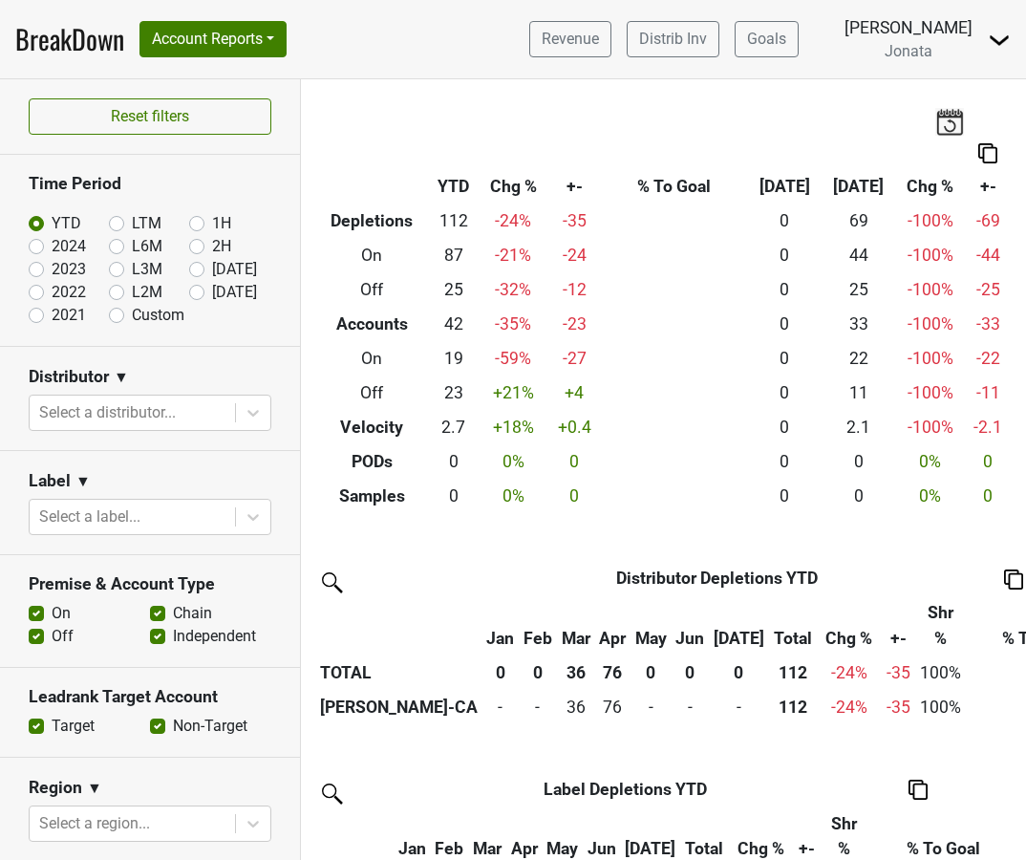
scroll to position [629, 0]
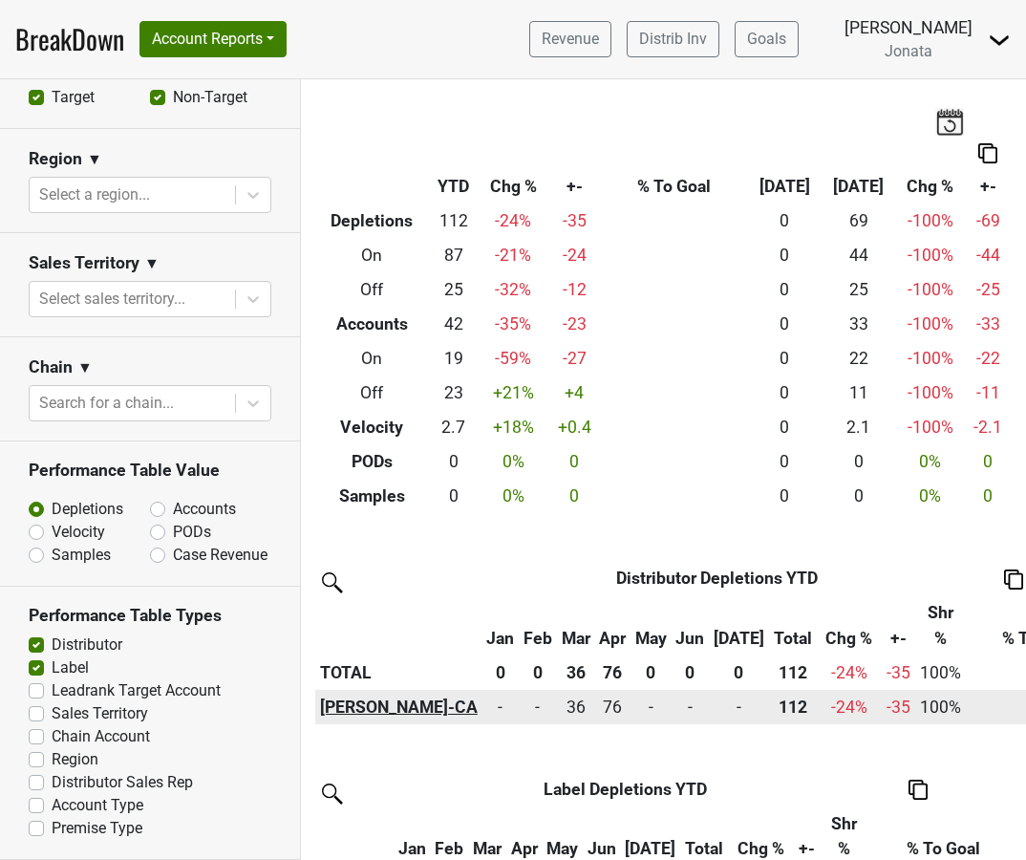
click at [359, 713] on th "[PERSON_NAME]-CA" at bounding box center [398, 707] width 167 height 34
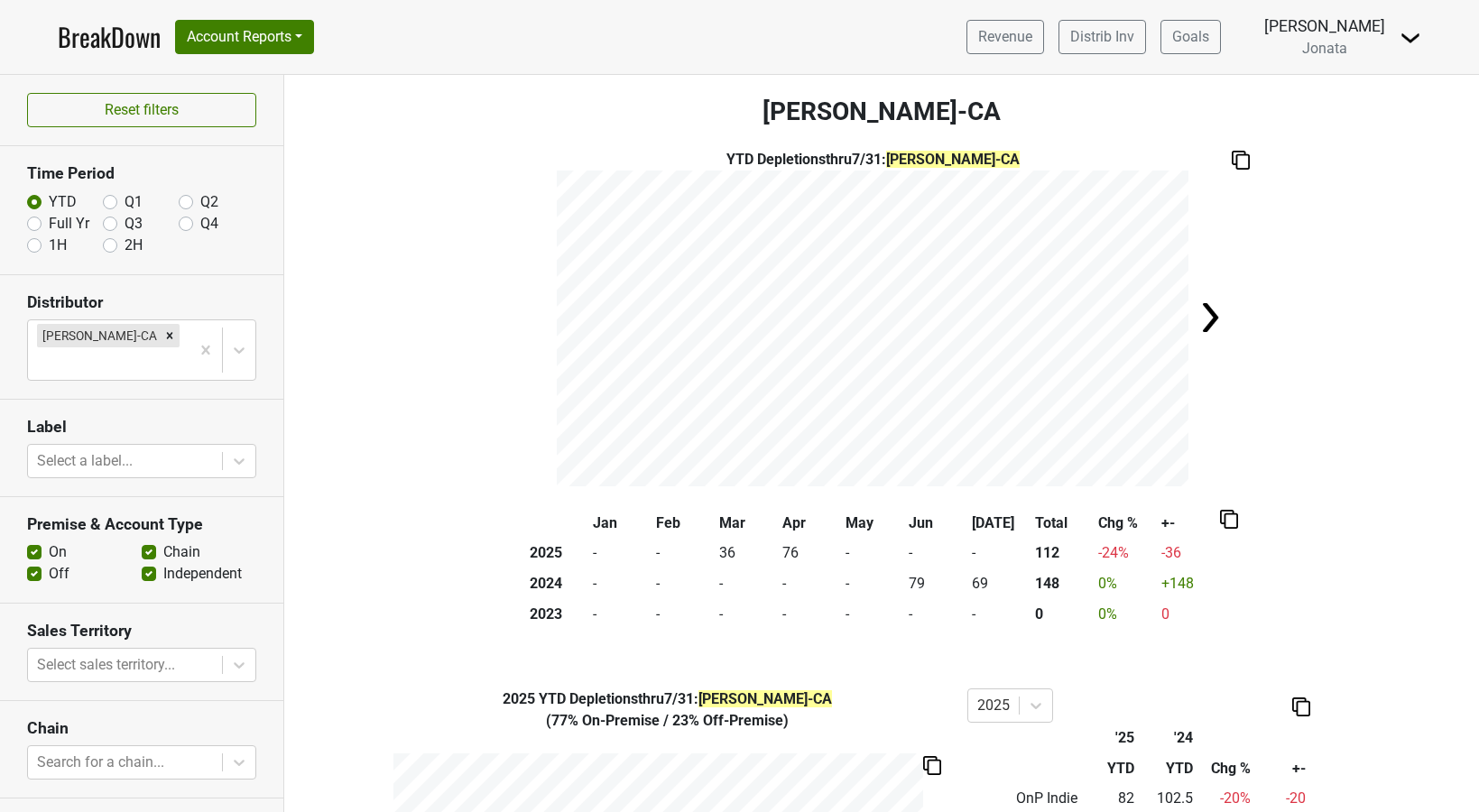
scroll to position [137, 0]
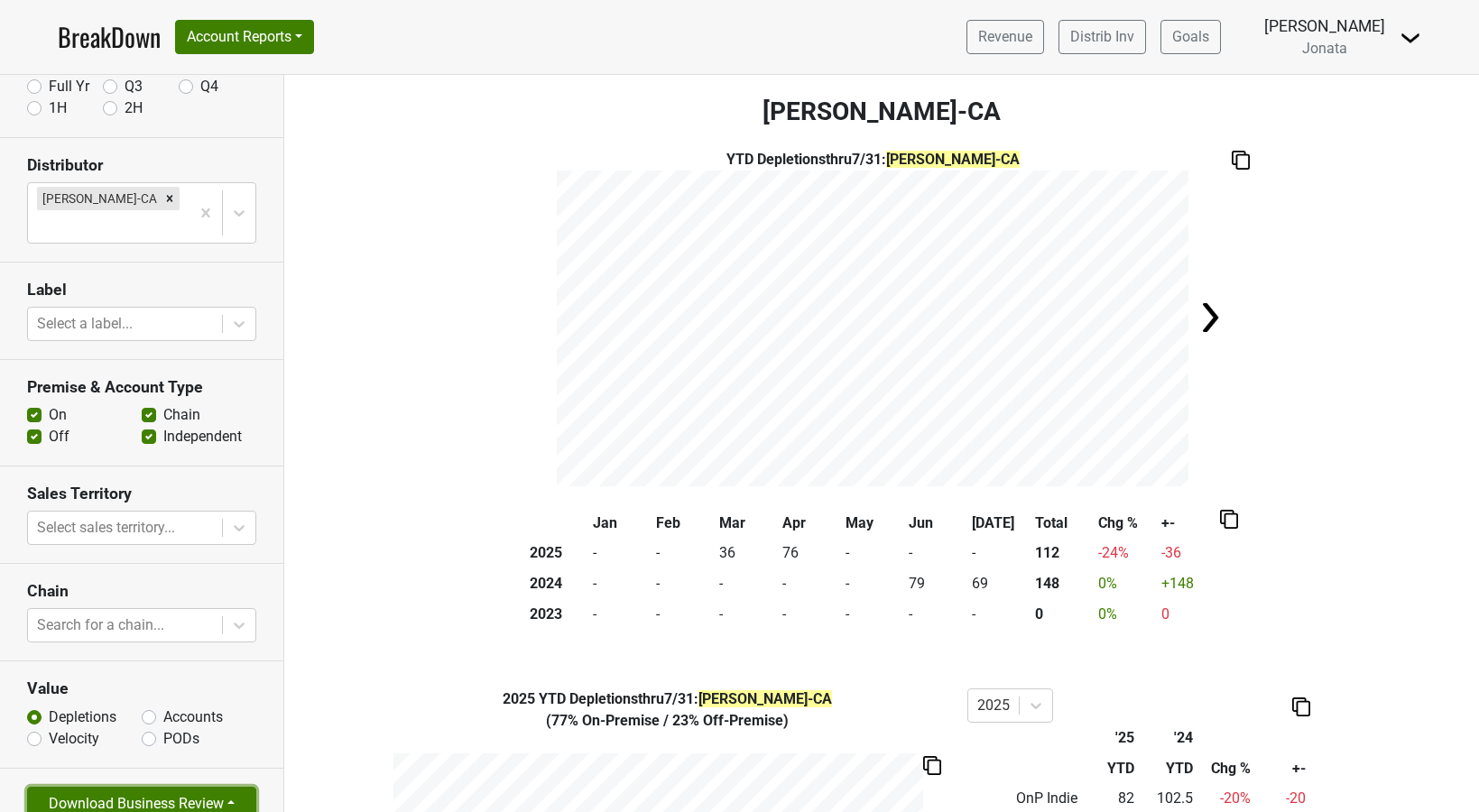
click at [218, 787] on button "Download Business Review" at bounding box center [142, 804] width 230 height 34
click at [165, 719] on link "Tables Only PDF" at bounding box center [127, 734] width 197 height 29
click at [1410, 41] on img at bounding box center [1410, 38] width 22 height 22
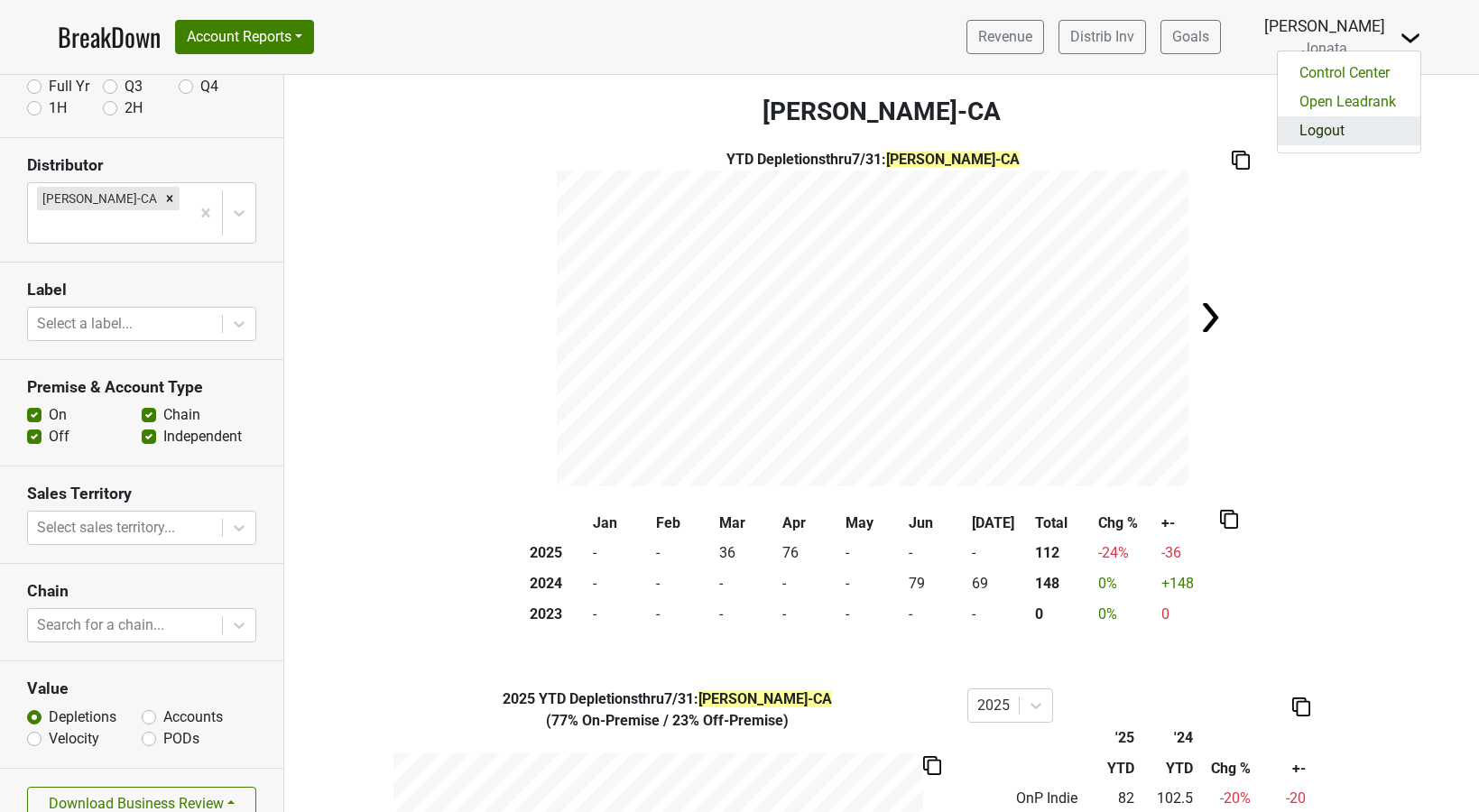
click at [1360, 123] on link "Logout" at bounding box center [1349, 130] width 143 height 29
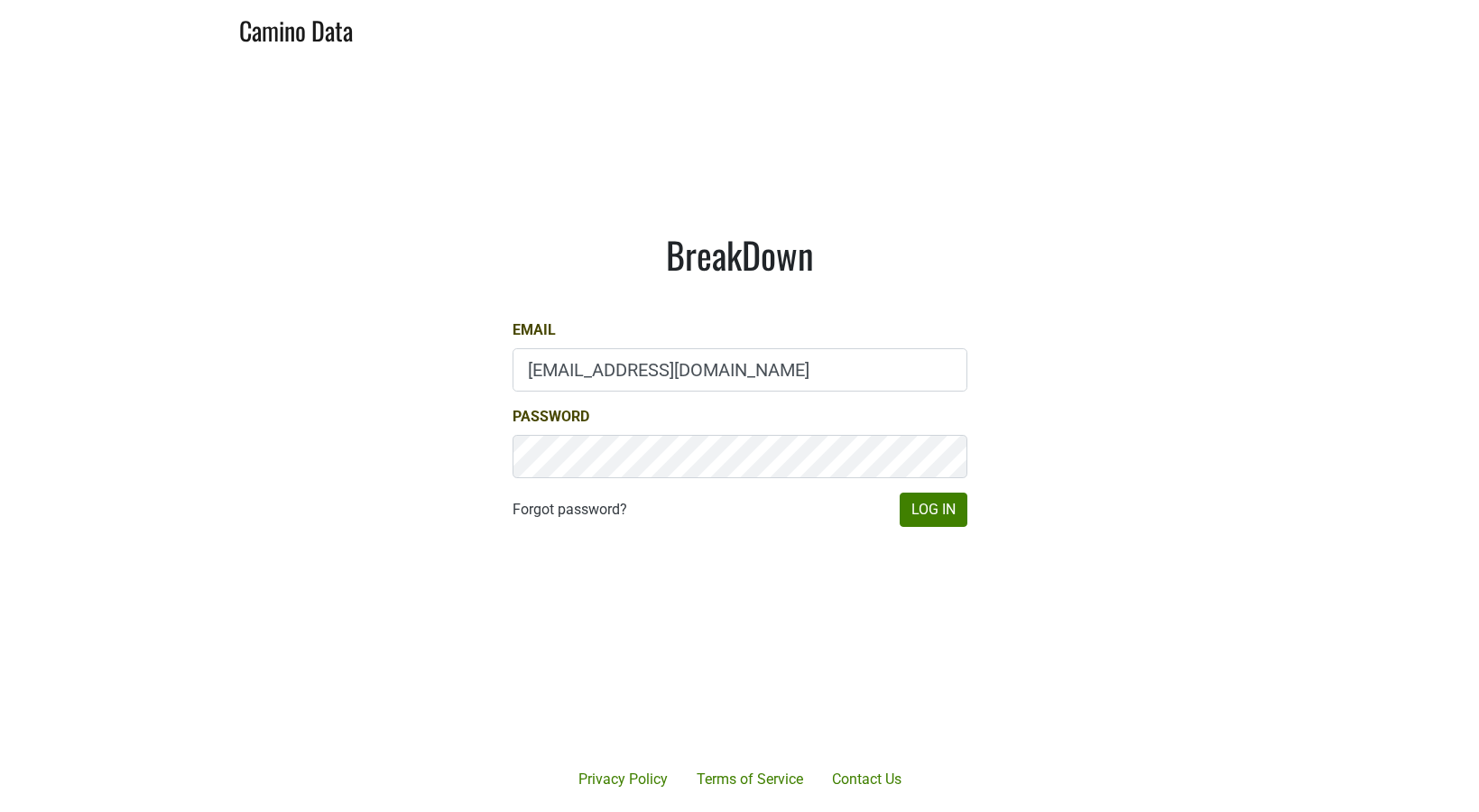
click at [645, 372] on input "gg@desolasmezcal.com" at bounding box center [740, 370] width 455 height 43
type input "maggie@dumol.com"
click at [915, 519] on button "Log In" at bounding box center [934, 510] width 68 height 34
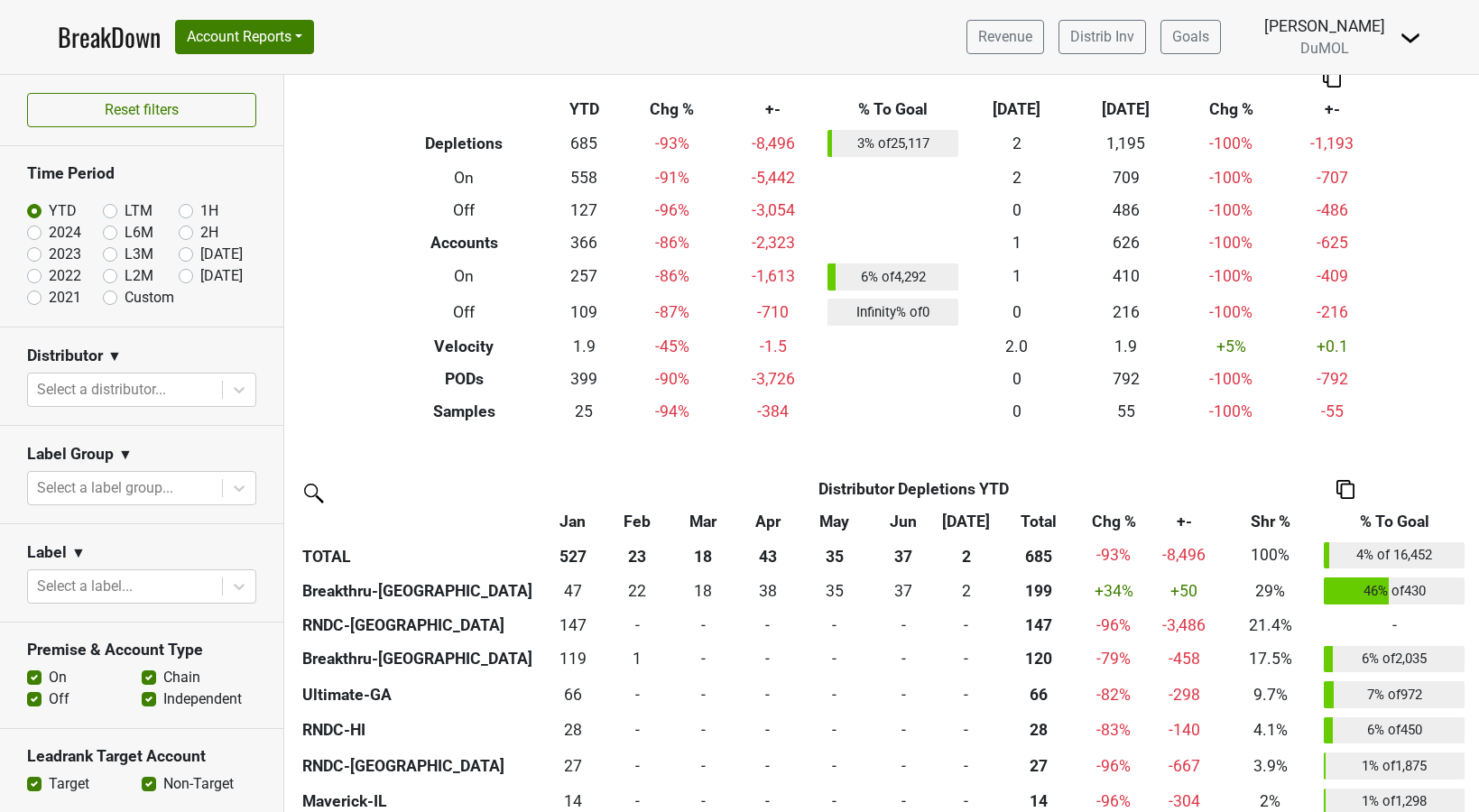
scroll to position [67, 0]
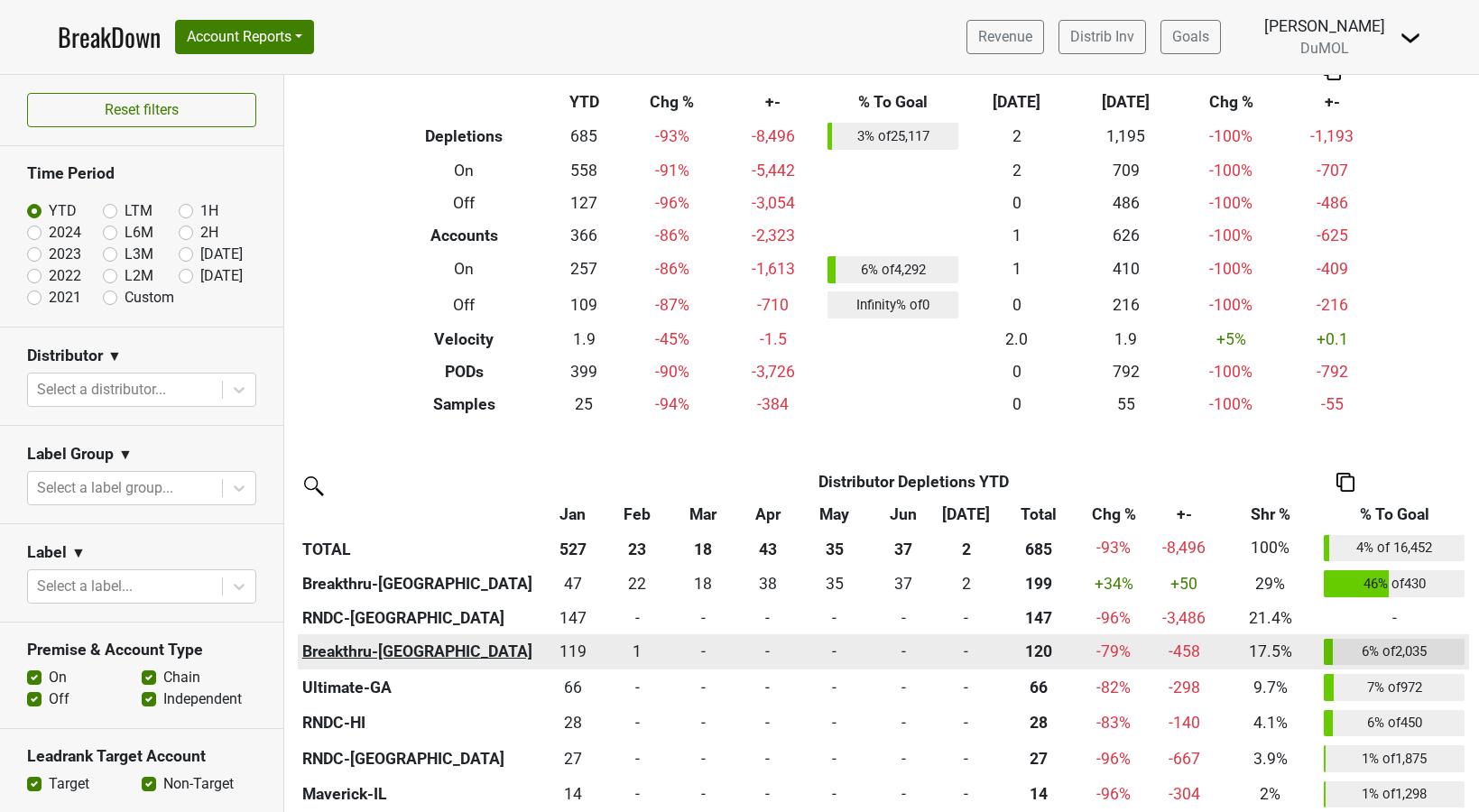
click at [360, 649] on th "Breakthru-[GEOGRAPHIC_DATA]" at bounding box center [418, 652] width 243 height 36
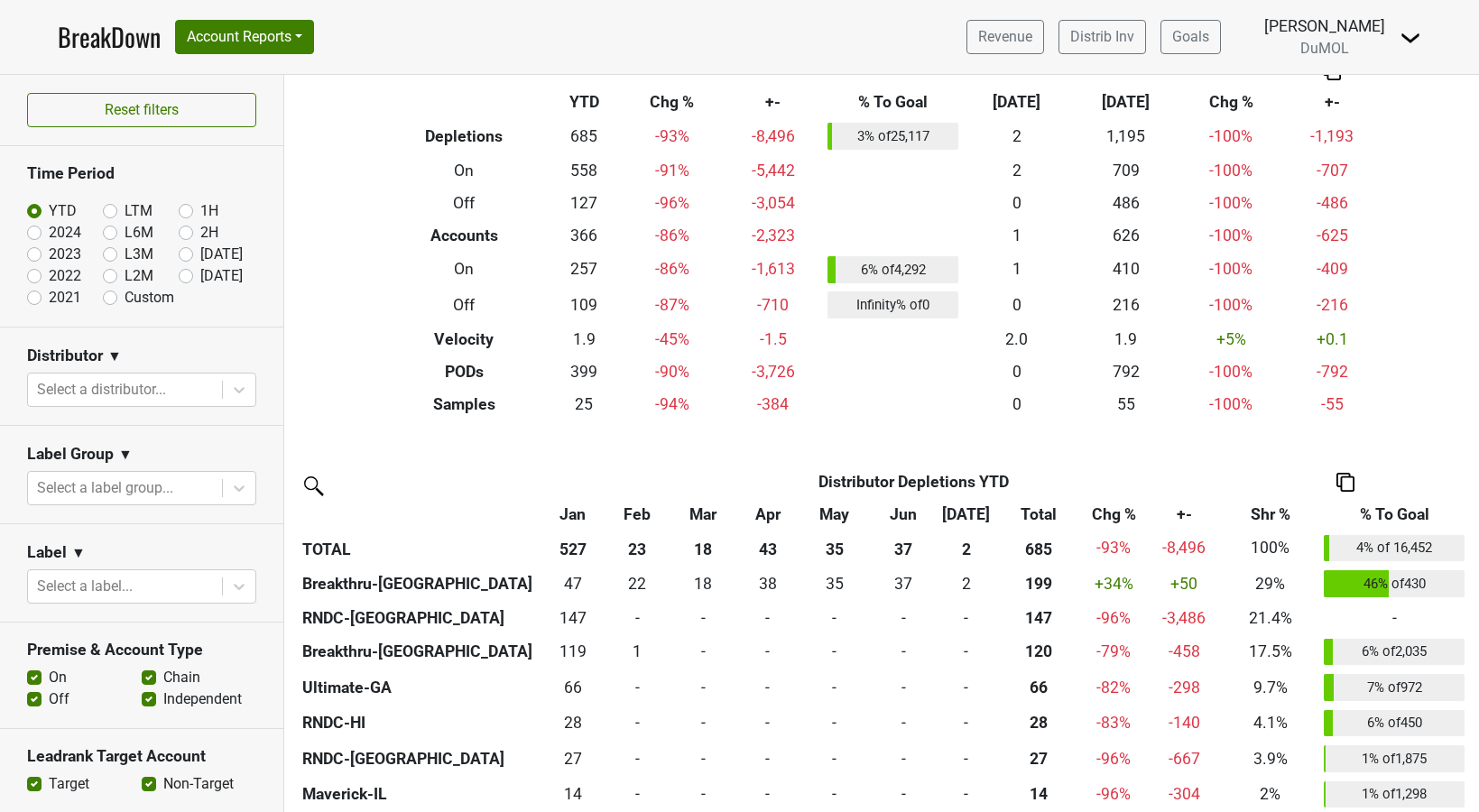
click at [1418, 38] on img at bounding box center [1410, 38] width 22 height 22
click at [1361, 116] on link "Logout" at bounding box center [1349, 130] width 143 height 29
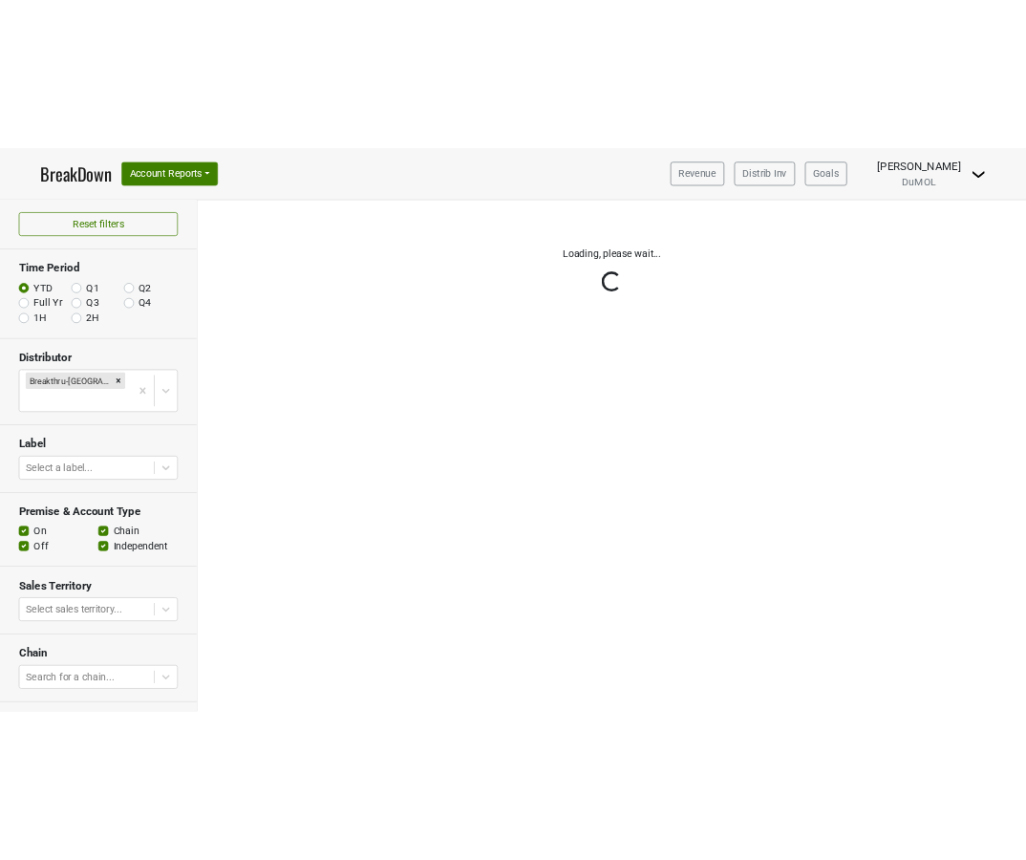
scroll to position [145, 0]
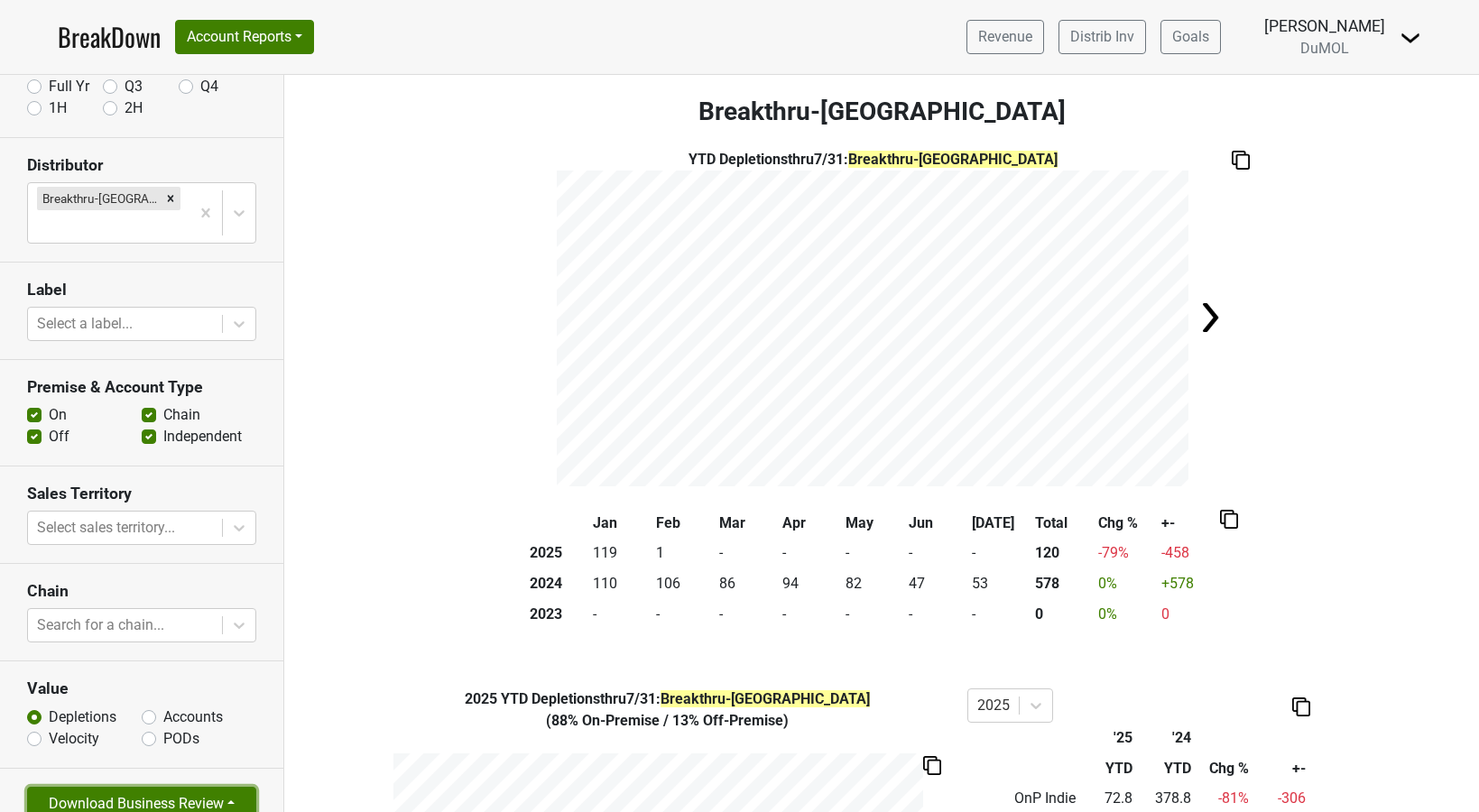
click at [230, 787] on button "Download Business Review" at bounding box center [142, 804] width 230 height 34
click at [162, 719] on link "Tables Only PDF" at bounding box center [127, 734] width 197 height 29
